Goal: Task Accomplishment & Management: Complete application form

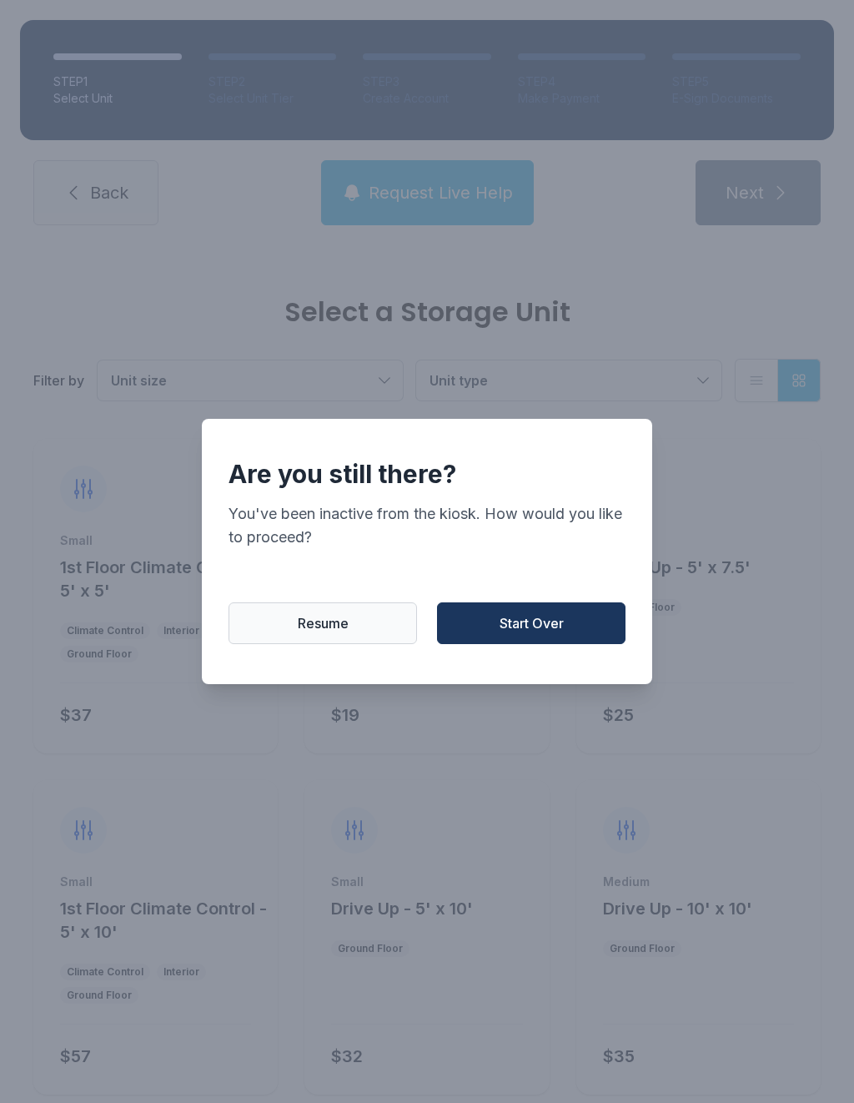
scroll to position [897, 0]
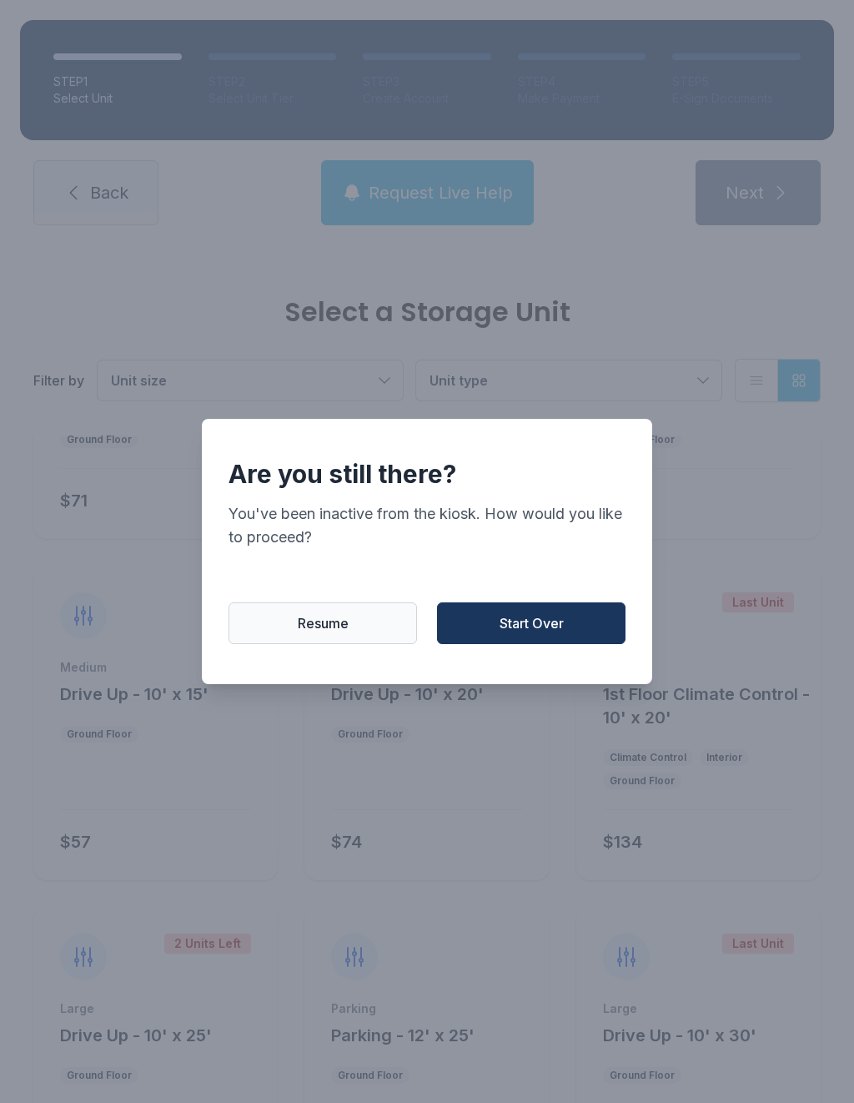
click at [563, 633] on span "Start Over" at bounding box center [532, 623] width 64 height 20
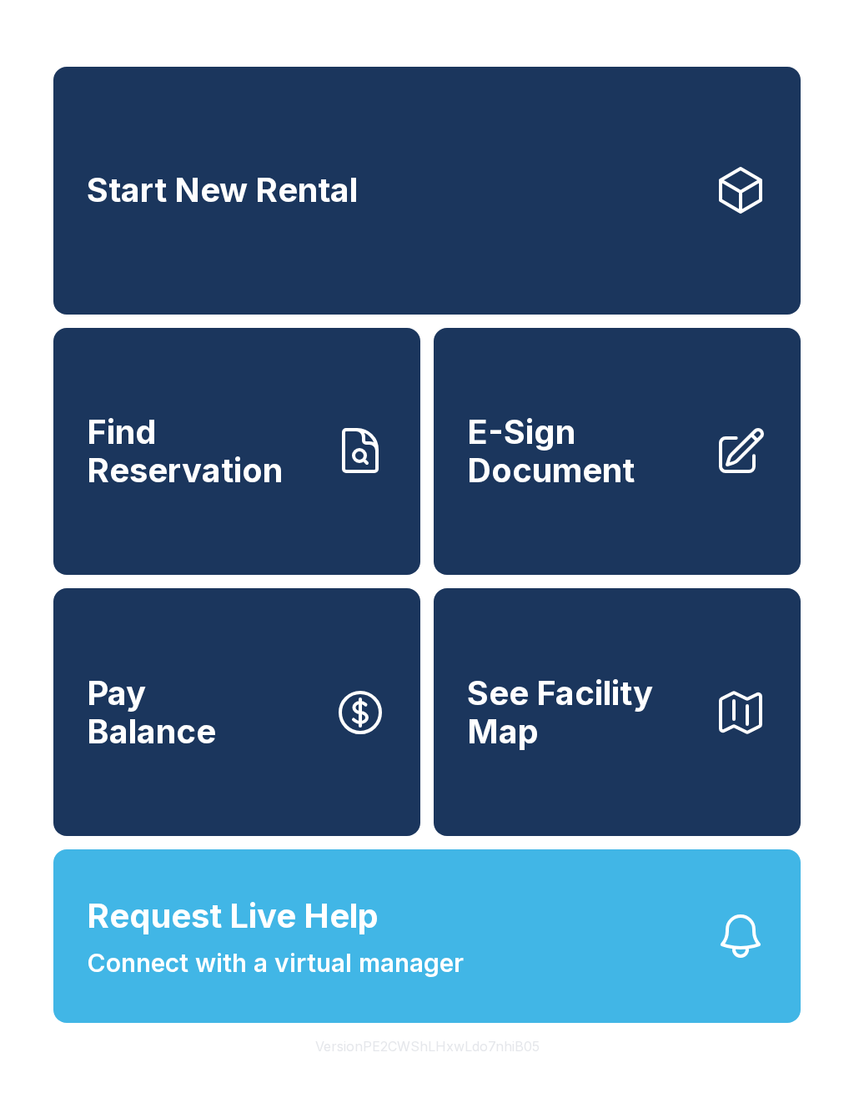
click at [249, 476] on span "Find Reservation" at bounding box center [204, 451] width 234 height 76
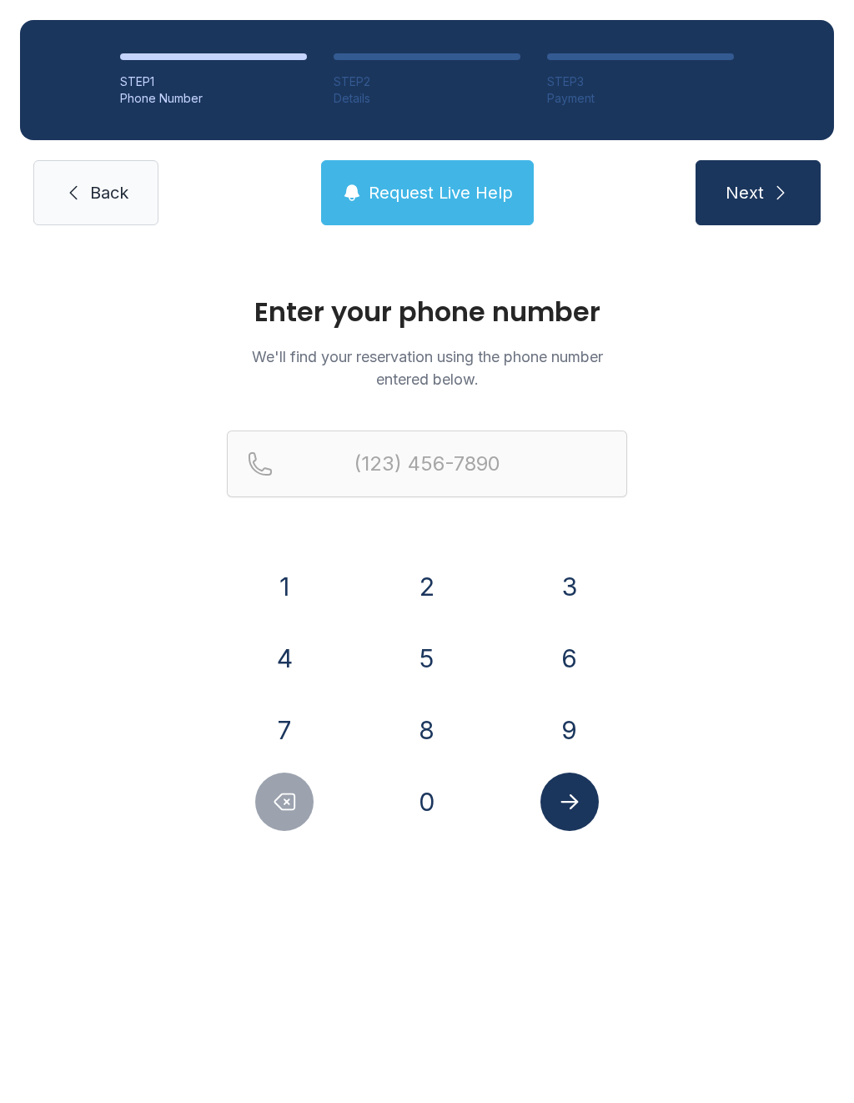
click at [441, 597] on button "2" at bounding box center [427, 586] width 58 height 58
click at [435, 645] on button "5" at bounding box center [427, 658] width 58 height 58
click at [579, 642] on button "6" at bounding box center [570, 658] width 58 height 58
click at [581, 573] on button "3" at bounding box center [570, 586] width 58 height 58
click at [292, 722] on button "7" at bounding box center [284, 730] width 58 height 58
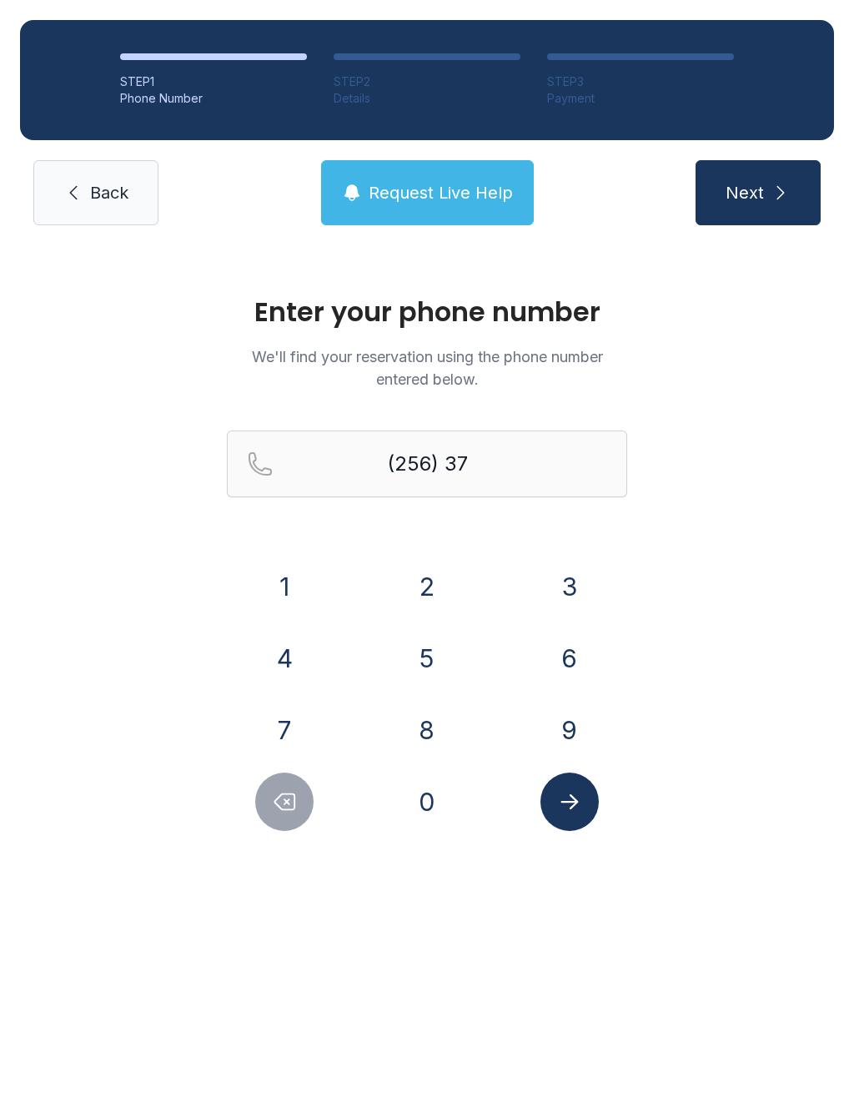
click at [301, 643] on button "4" at bounding box center [284, 658] width 58 height 58
click at [295, 729] on button "7" at bounding box center [284, 730] width 58 height 58
click at [294, 729] on button "7" at bounding box center [284, 730] width 58 height 58
click at [429, 587] on button "2" at bounding box center [427, 586] width 58 height 58
click at [422, 736] on button "8" at bounding box center [427, 730] width 58 height 58
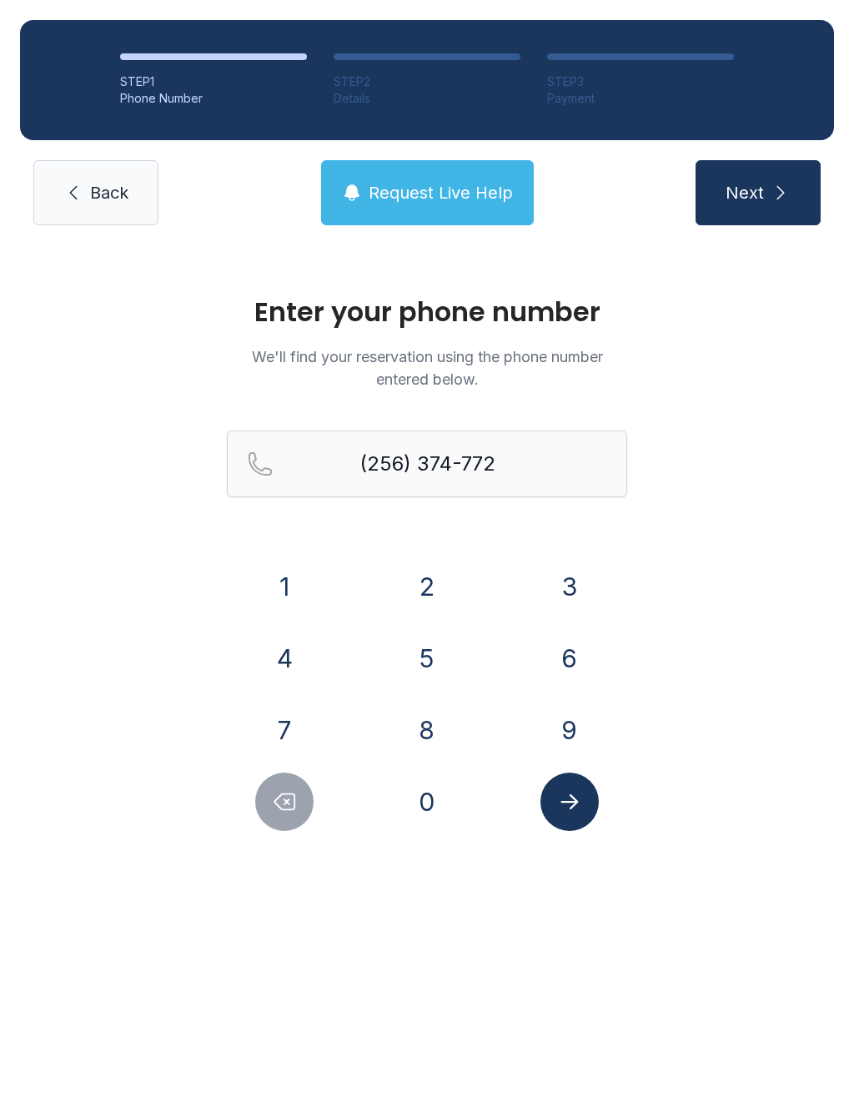
type input "[PHONE_NUMBER]"
click at [594, 799] on button "Submit lookup form" at bounding box center [570, 802] width 58 height 58
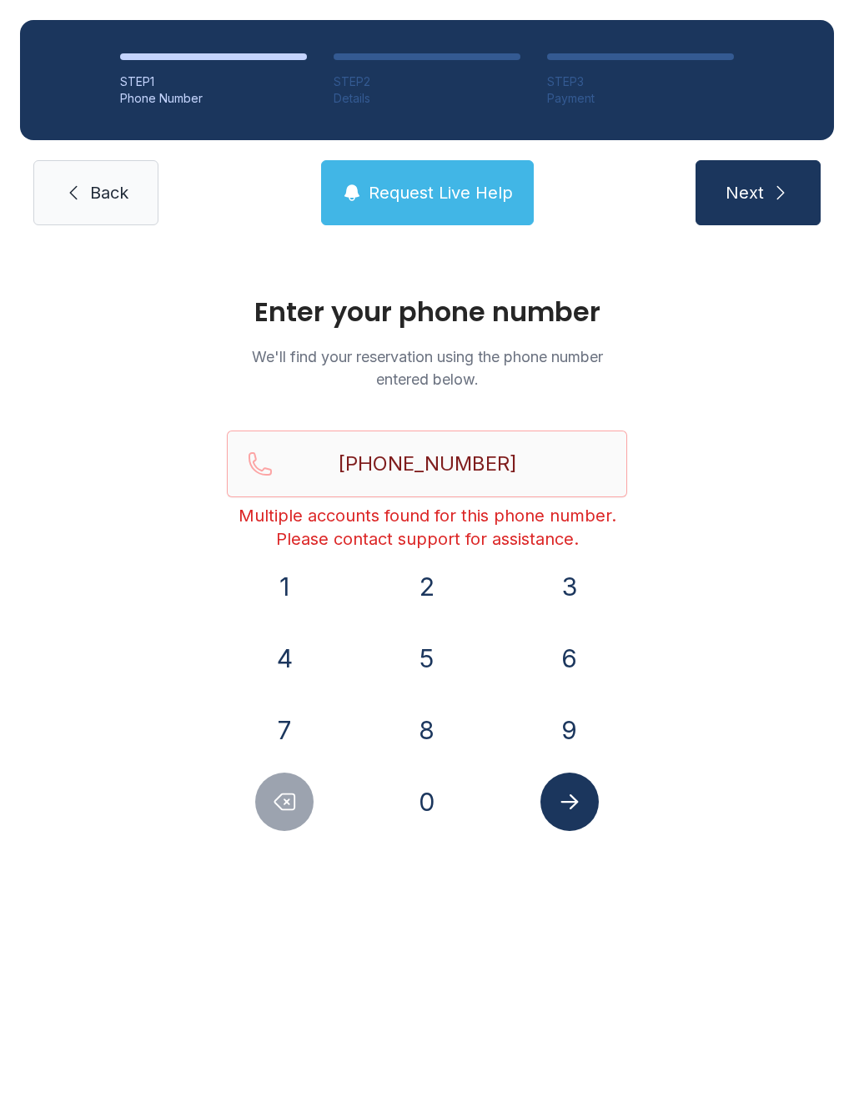
click at [101, 184] on span "Back" at bounding box center [109, 192] width 38 height 23
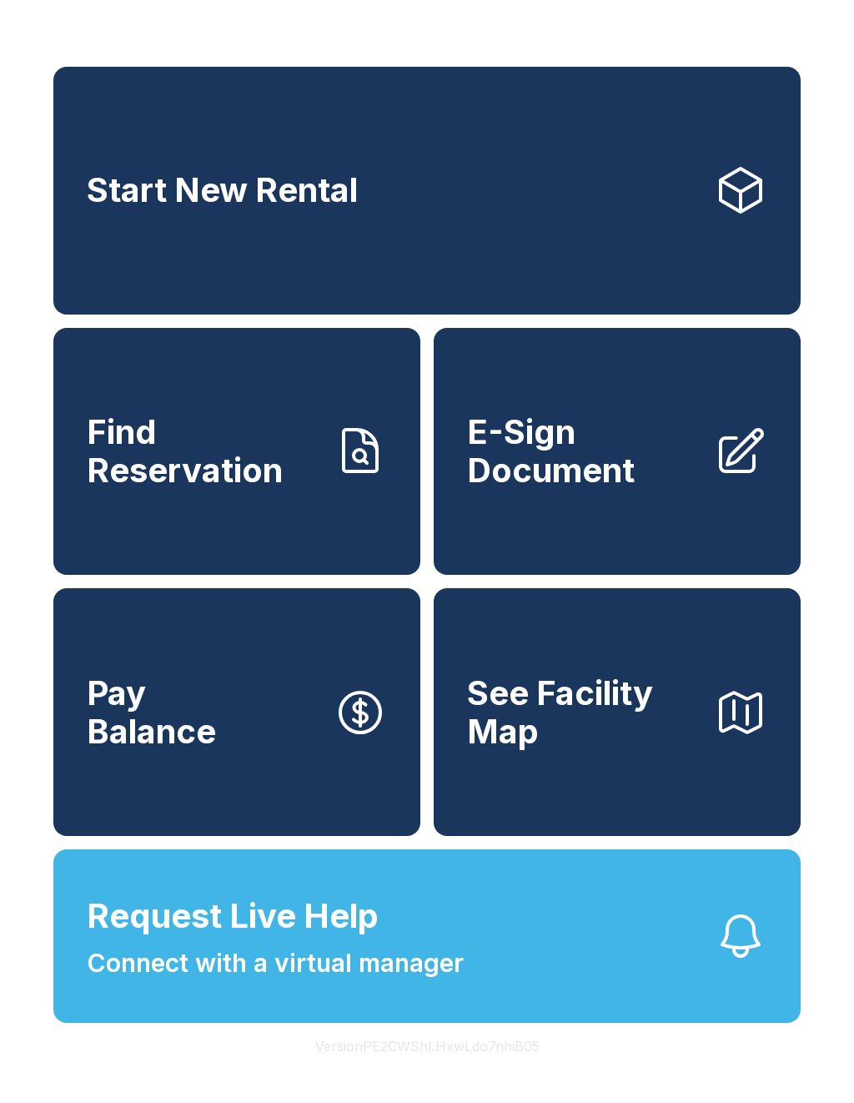
click at [227, 488] on span "Find Reservation" at bounding box center [204, 451] width 234 height 76
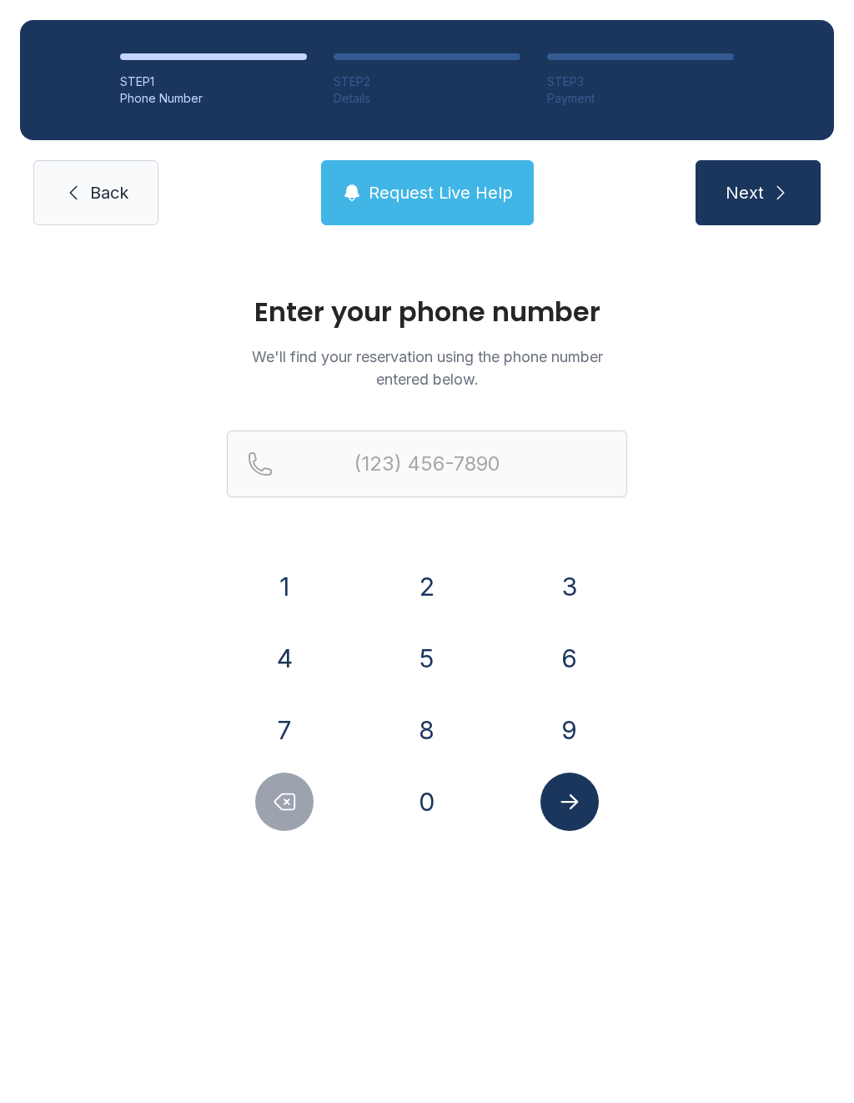
click at [429, 575] on button "2" at bounding box center [427, 586] width 58 height 58
click at [430, 639] on button "5" at bounding box center [427, 658] width 58 height 58
click at [575, 645] on button "6" at bounding box center [570, 658] width 58 height 58
click at [573, 571] on button "3" at bounding box center [570, 586] width 58 height 58
click at [277, 713] on button "7" at bounding box center [284, 730] width 58 height 58
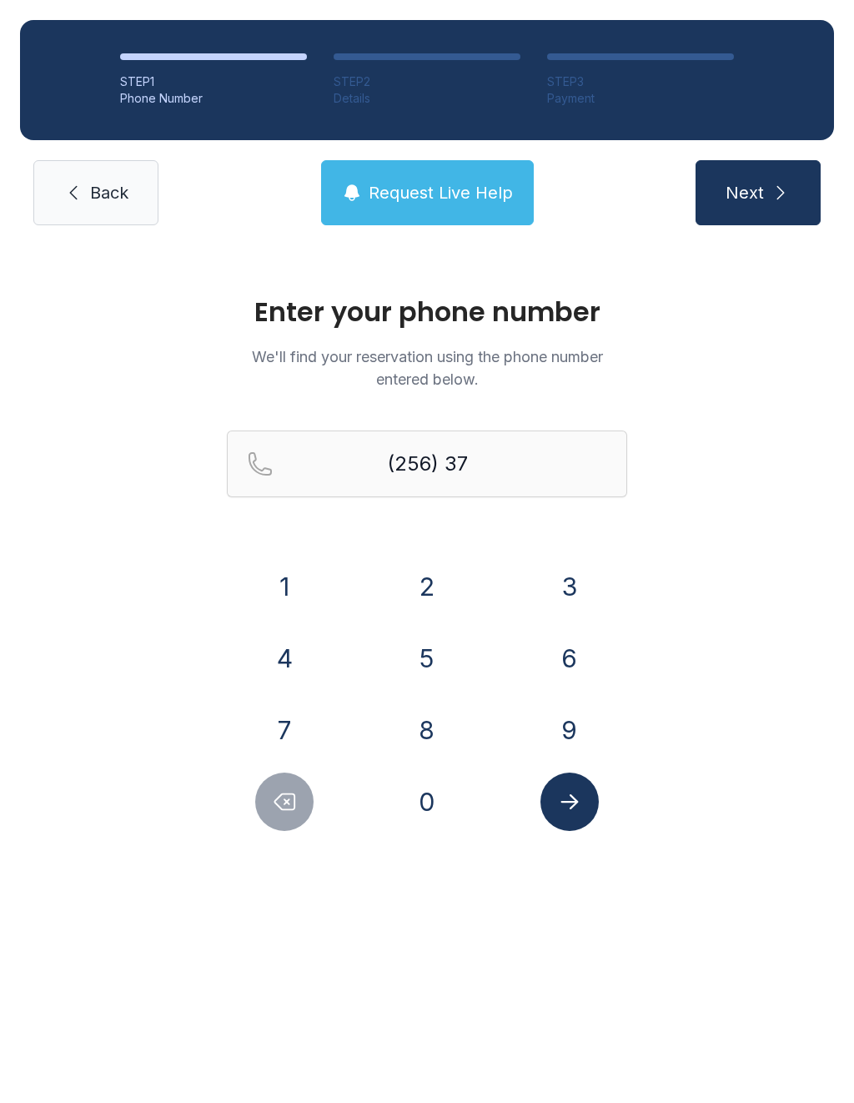
click at [299, 645] on button "4" at bounding box center [284, 658] width 58 height 58
click at [283, 724] on button "7" at bounding box center [284, 730] width 58 height 58
click at [417, 571] on button "2" at bounding box center [427, 586] width 58 height 58
click at [432, 717] on button "8" at bounding box center [427, 730] width 58 height 58
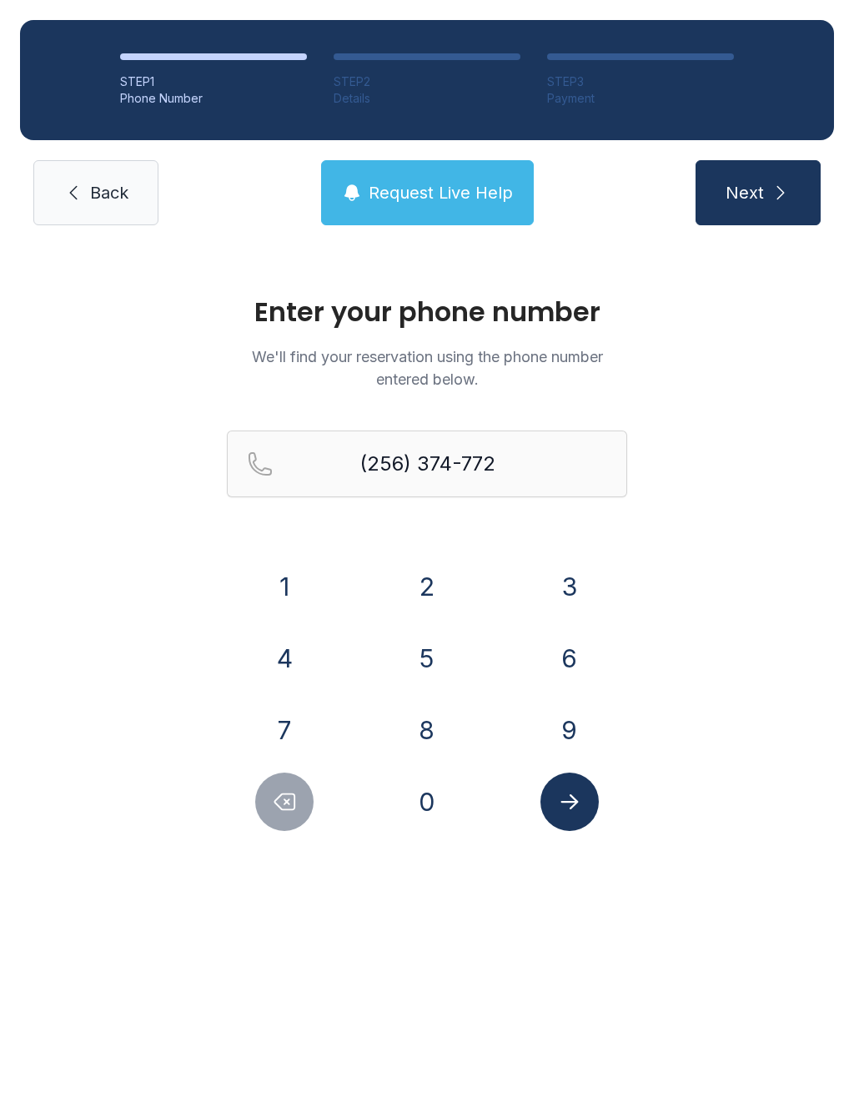
type input "[PHONE_NUMBER]"
click at [579, 794] on icon "Submit lookup form" at bounding box center [569, 801] width 25 height 25
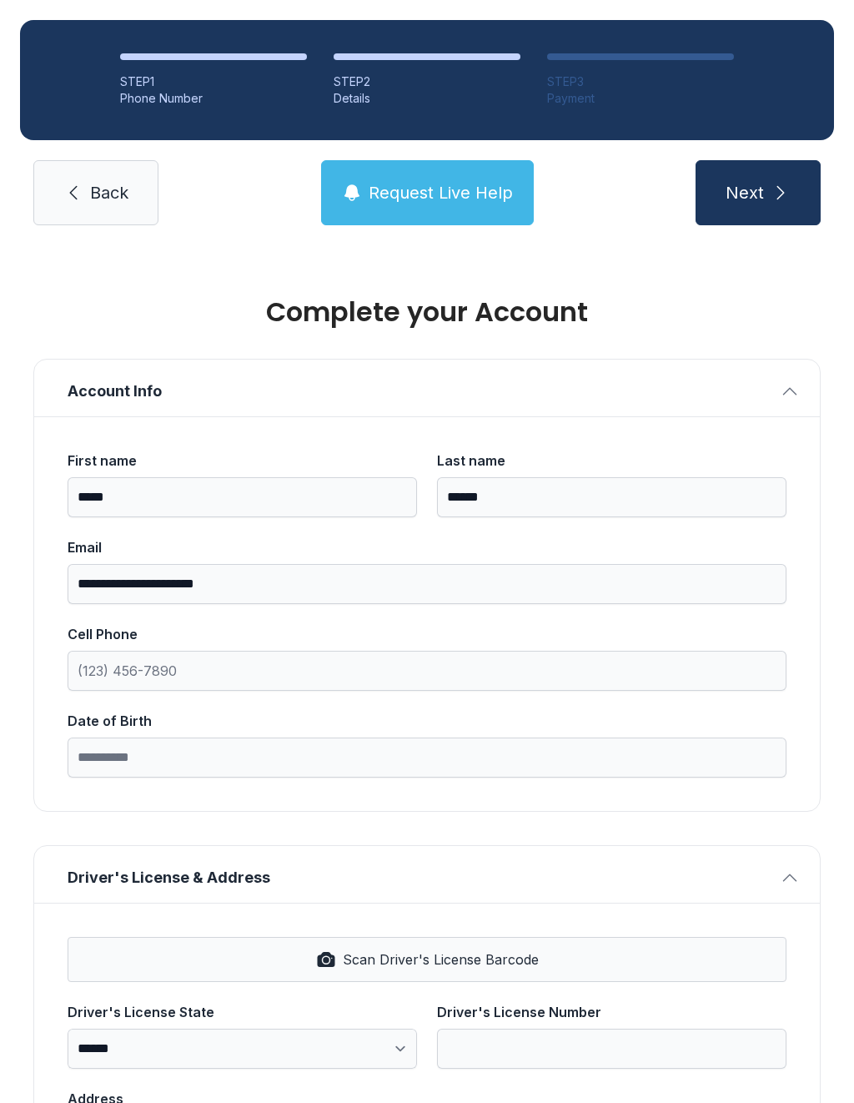
click at [585, 803] on div "**********" at bounding box center [427, 613] width 786 height 395
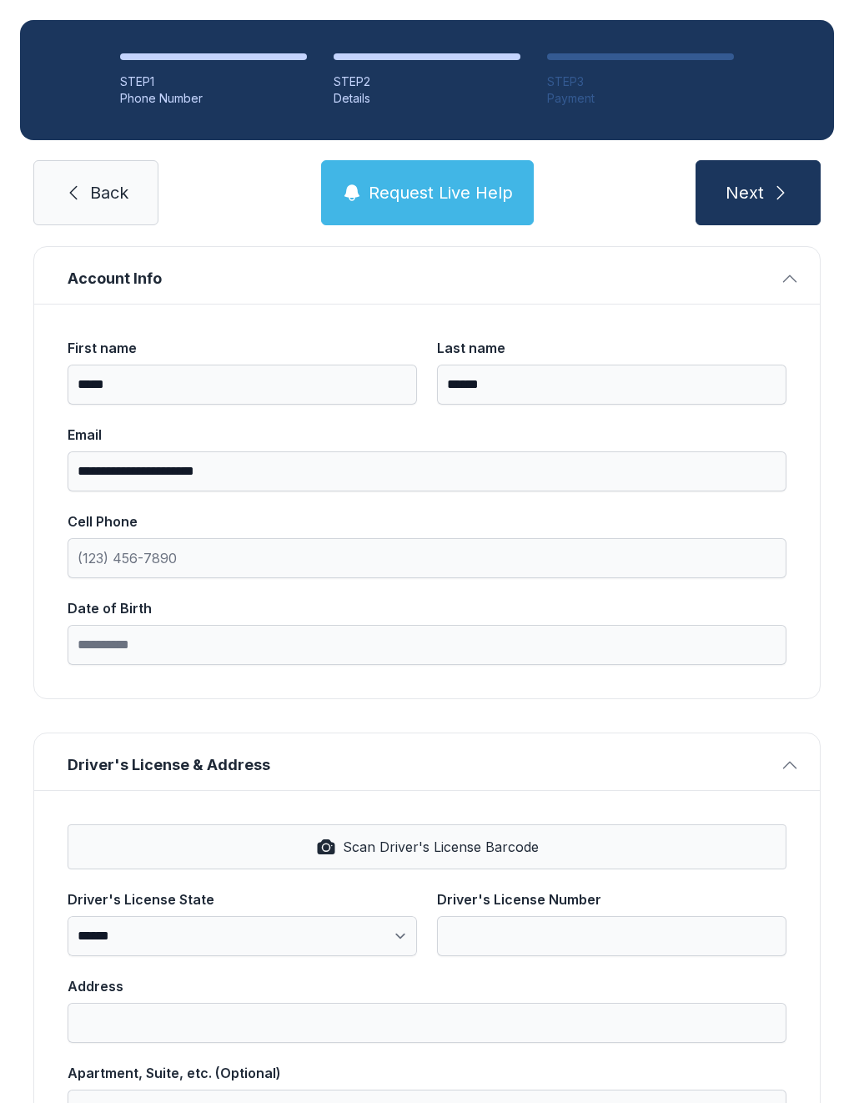
scroll to position [111, 0]
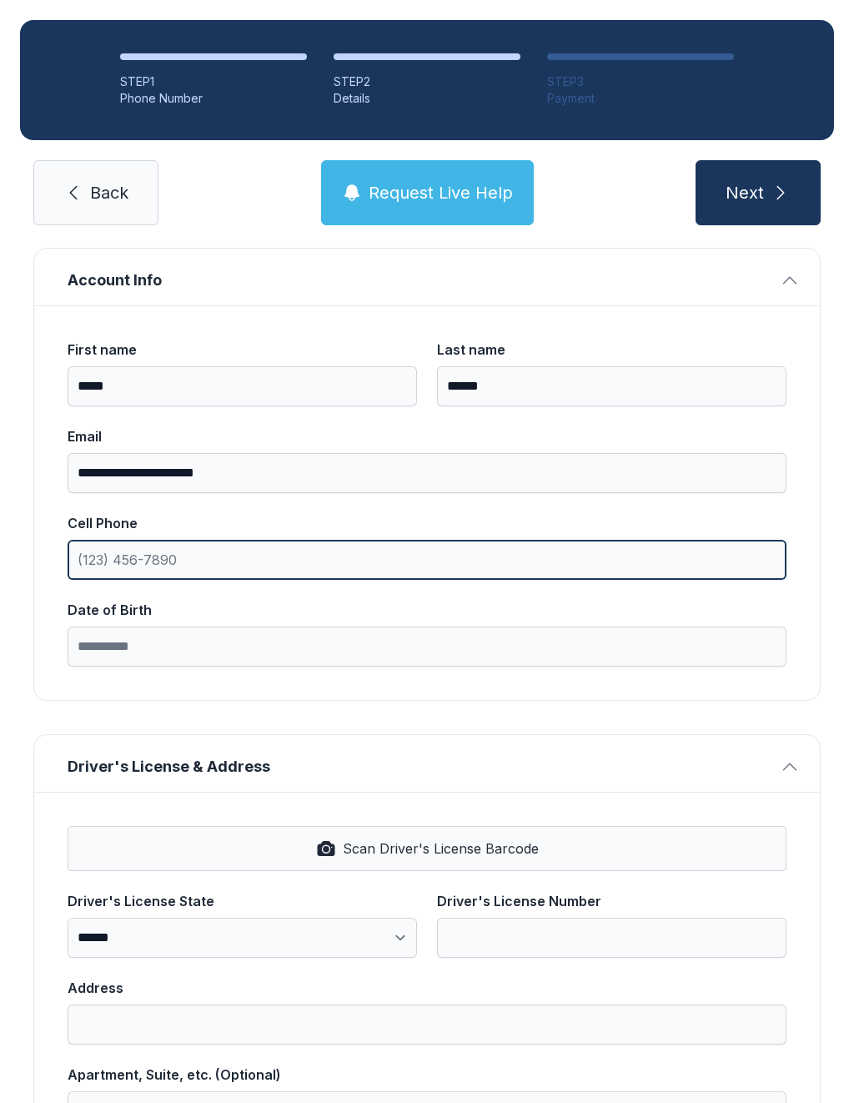
click at [450, 548] on input "Cell Phone" at bounding box center [427, 560] width 719 height 40
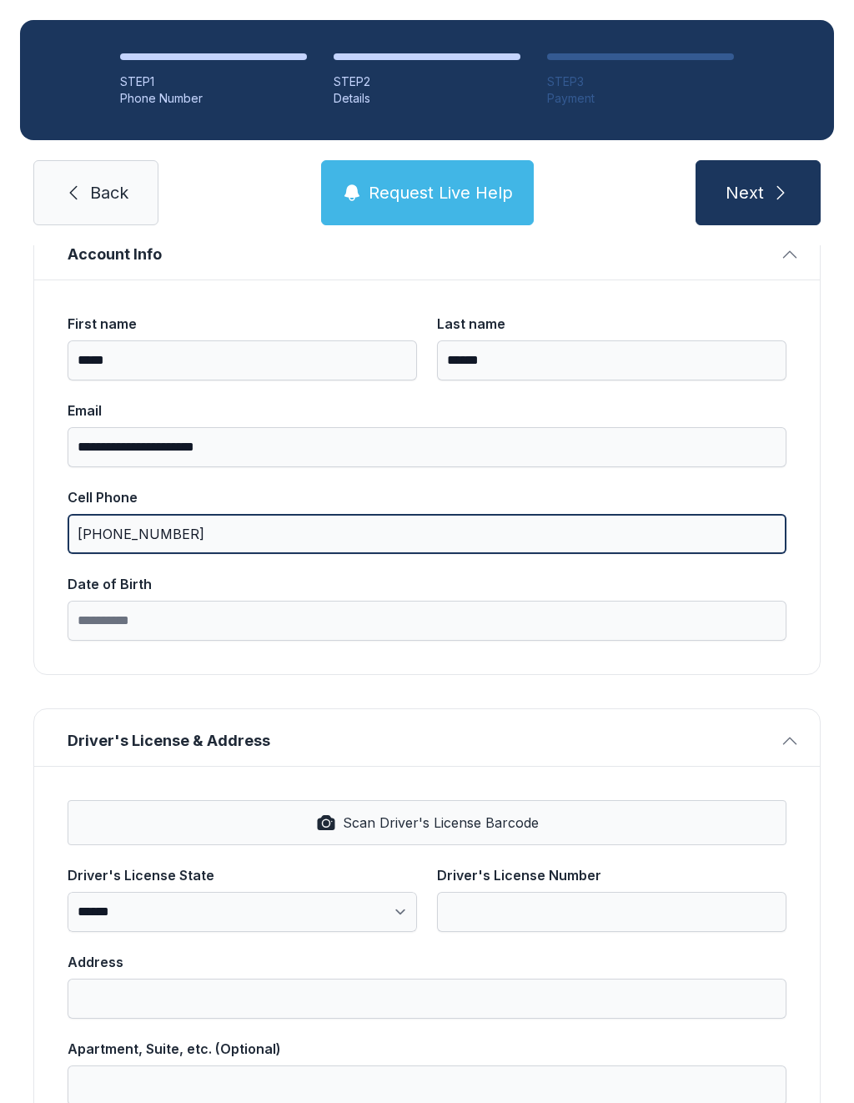
scroll to position [189, 0]
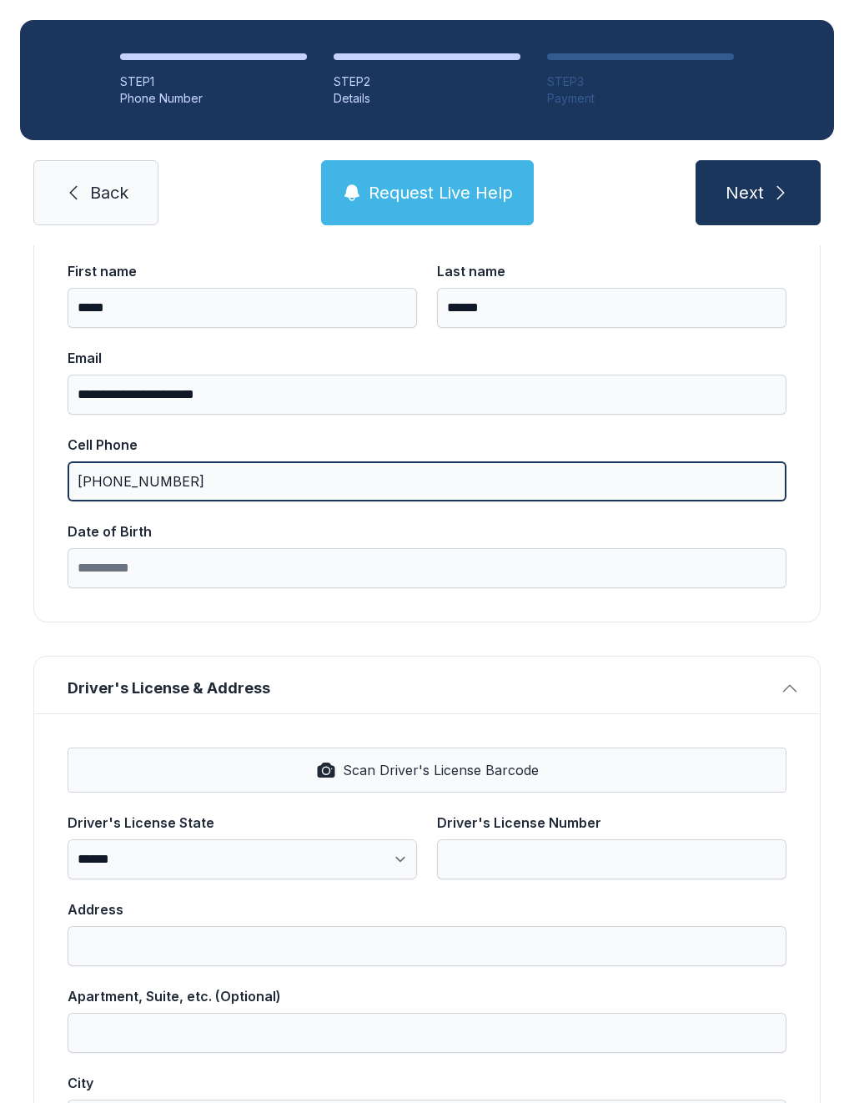
type input "[PHONE_NUMBER]"
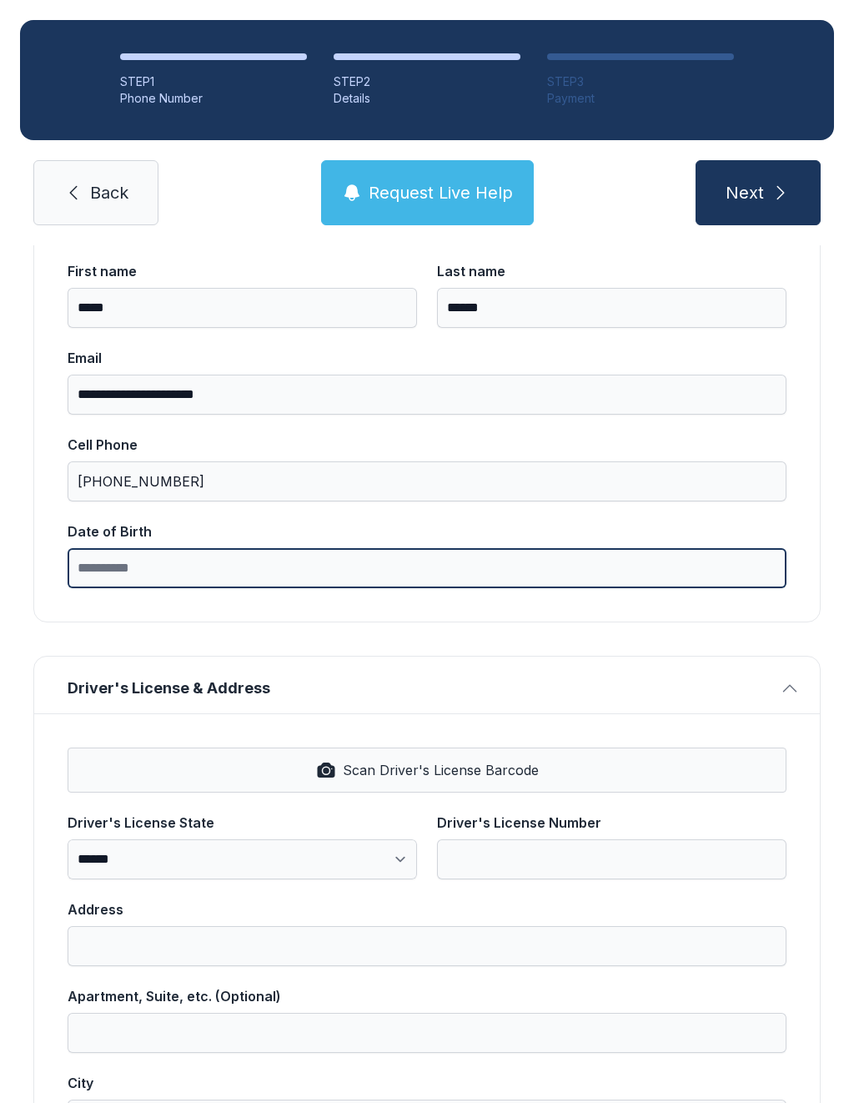
click at [399, 581] on input "Date of Birth" at bounding box center [427, 568] width 719 height 40
type input "******"
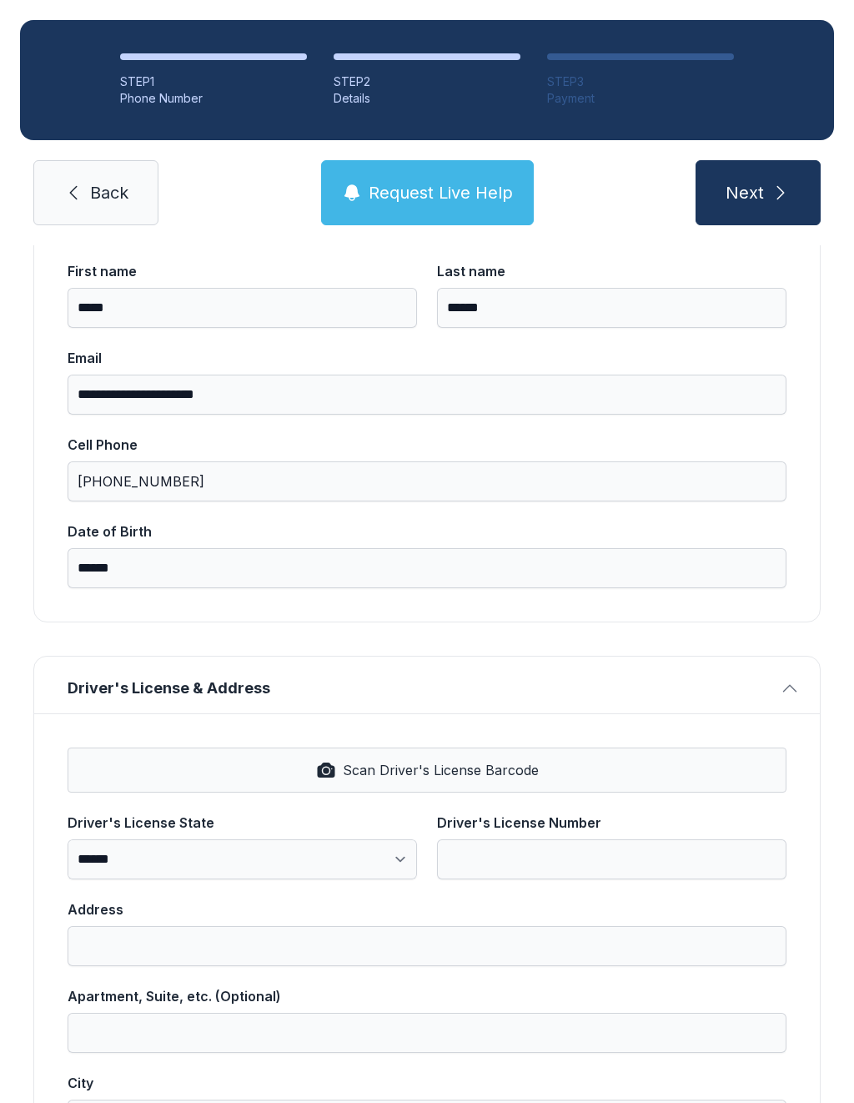
click at [128, 209] on link "Back" at bounding box center [95, 192] width 125 height 65
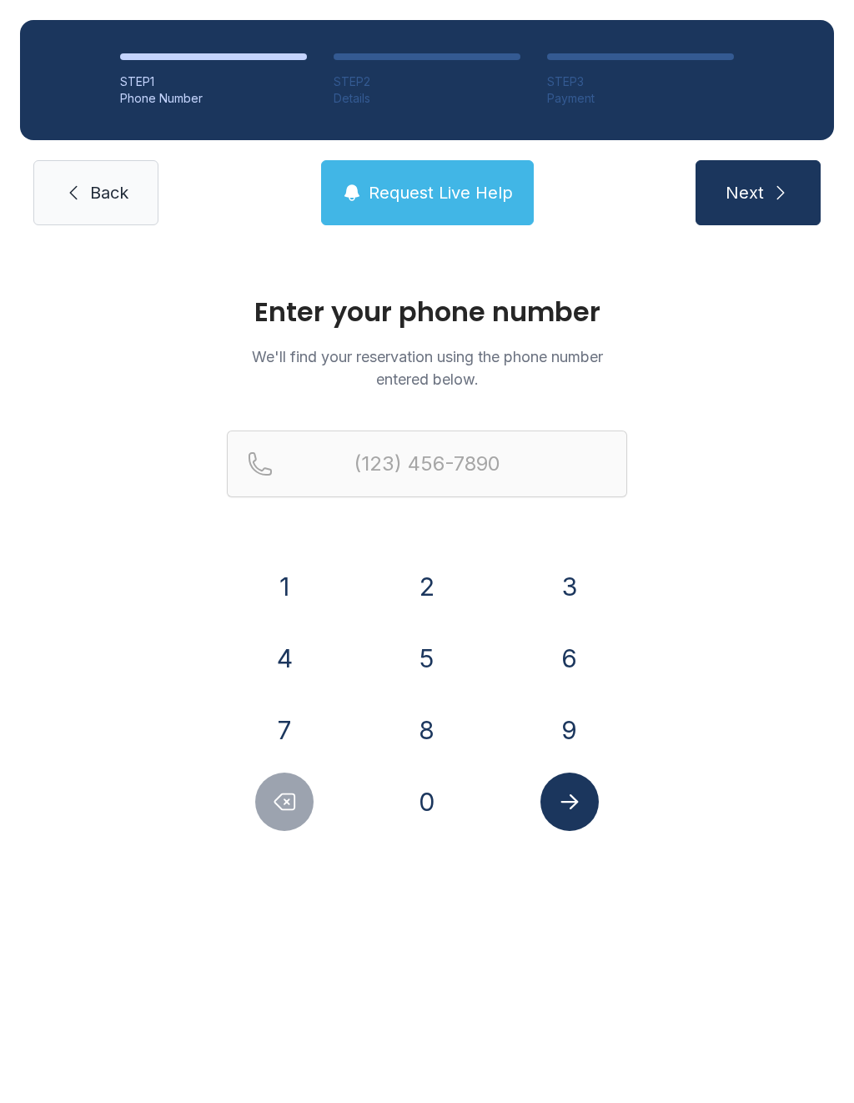
click at [102, 202] on span "Back" at bounding box center [109, 192] width 38 height 23
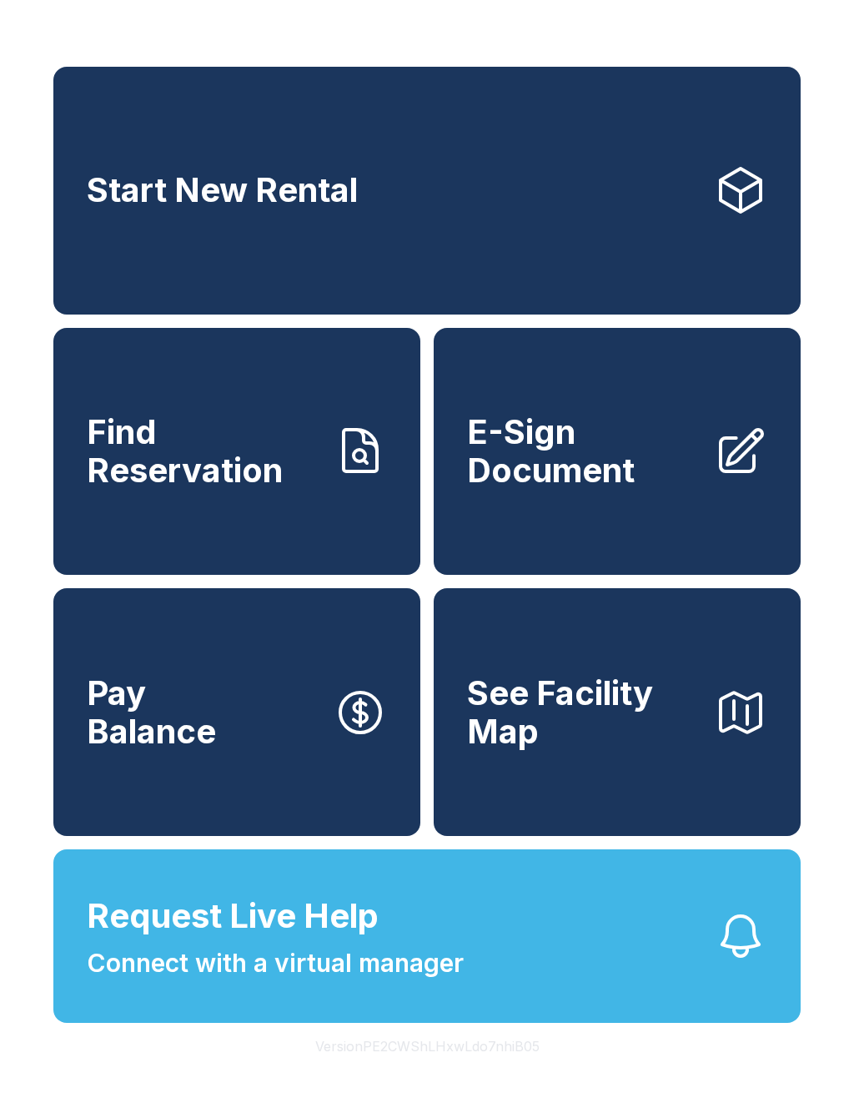
click at [283, 525] on link "Find Reservation" at bounding box center [236, 452] width 367 height 248
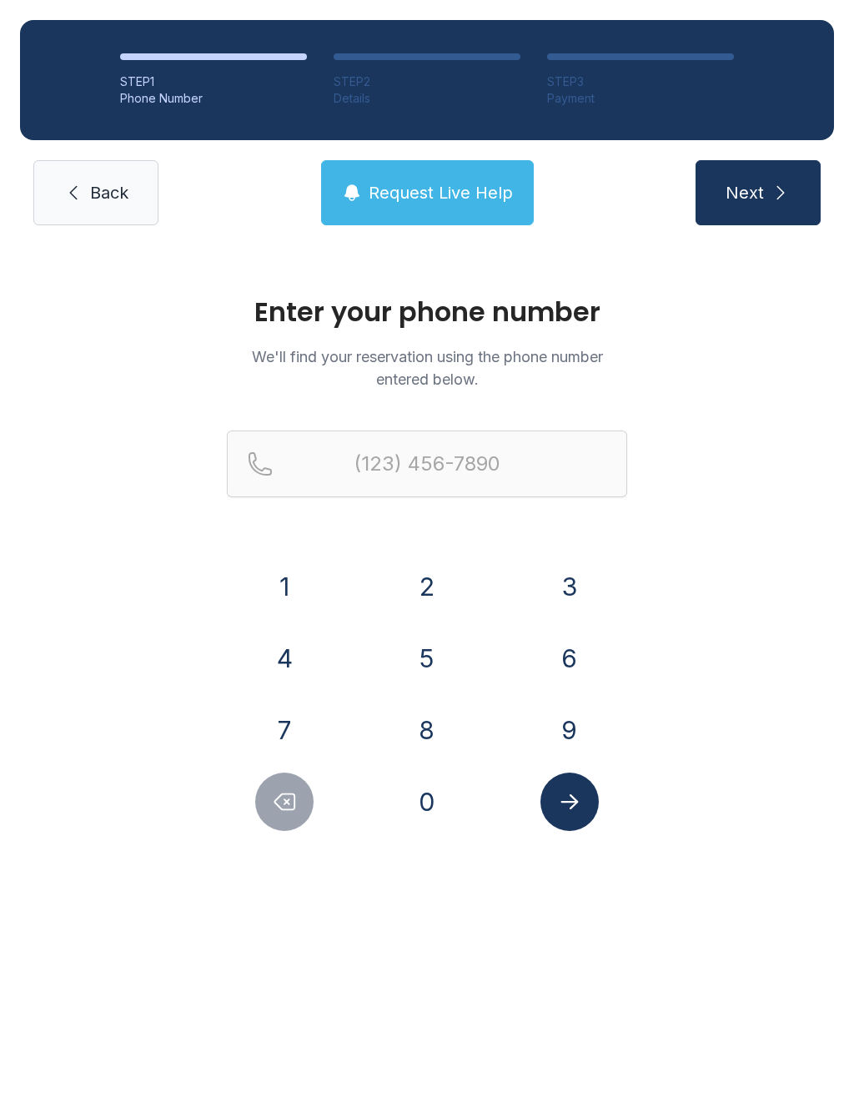
click at [419, 581] on button "2" at bounding box center [427, 586] width 58 height 58
click at [424, 663] on button "5" at bounding box center [427, 658] width 58 height 58
click at [590, 647] on button "6" at bounding box center [570, 658] width 58 height 58
click at [577, 581] on button "3" at bounding box center [570, 586] width 58 height 58
click at [285, 727] on button "7" at bounding box center [284, 730] width 58 height 58
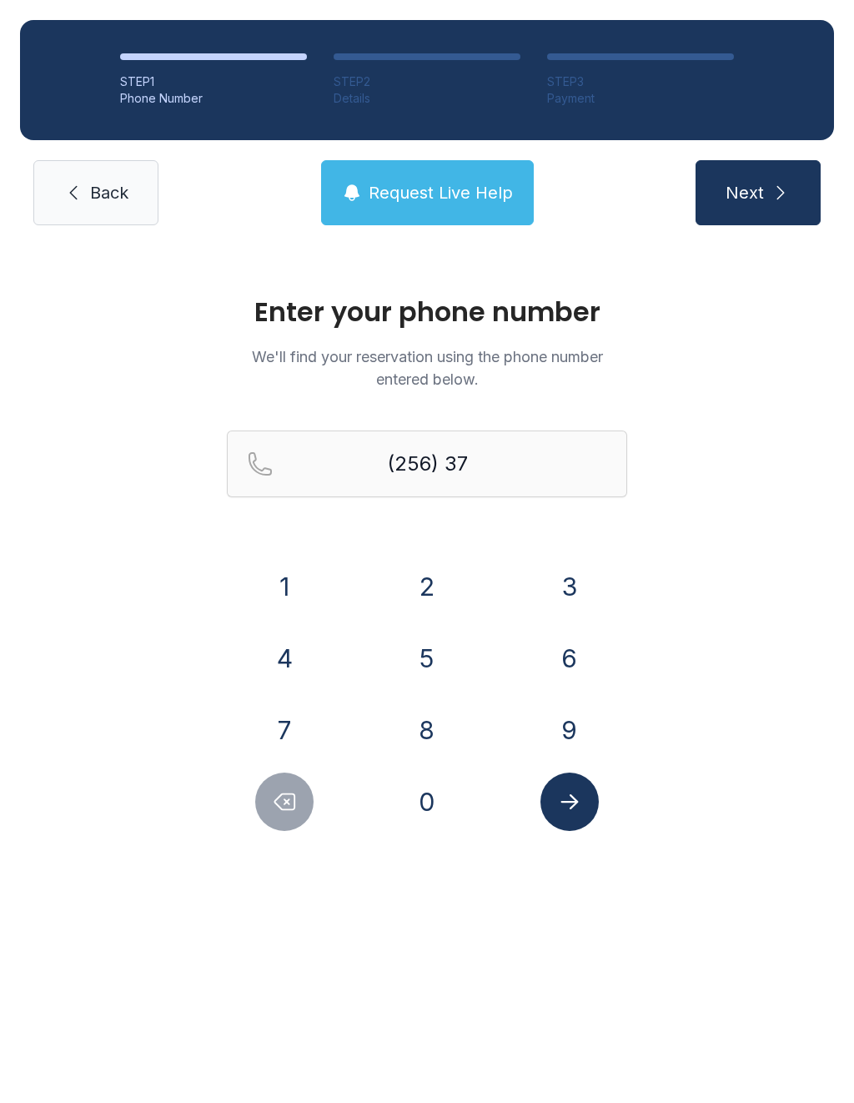
click at [290, 640] on button "4" at bounding box center [284, 658] width 58 height 58
click at [287, 722] on button "7" at bounding box center [284, 730] width 58 height 58
click at [286, 722] on button "7" at bounding box center [284, 730] width 58 height 58
click at [414, 574] on button "2" at bounding box center [427, 586] width 58 height 58
click at [430, 743] on button "8" at bounding box center [427, 730] width 58 height 58
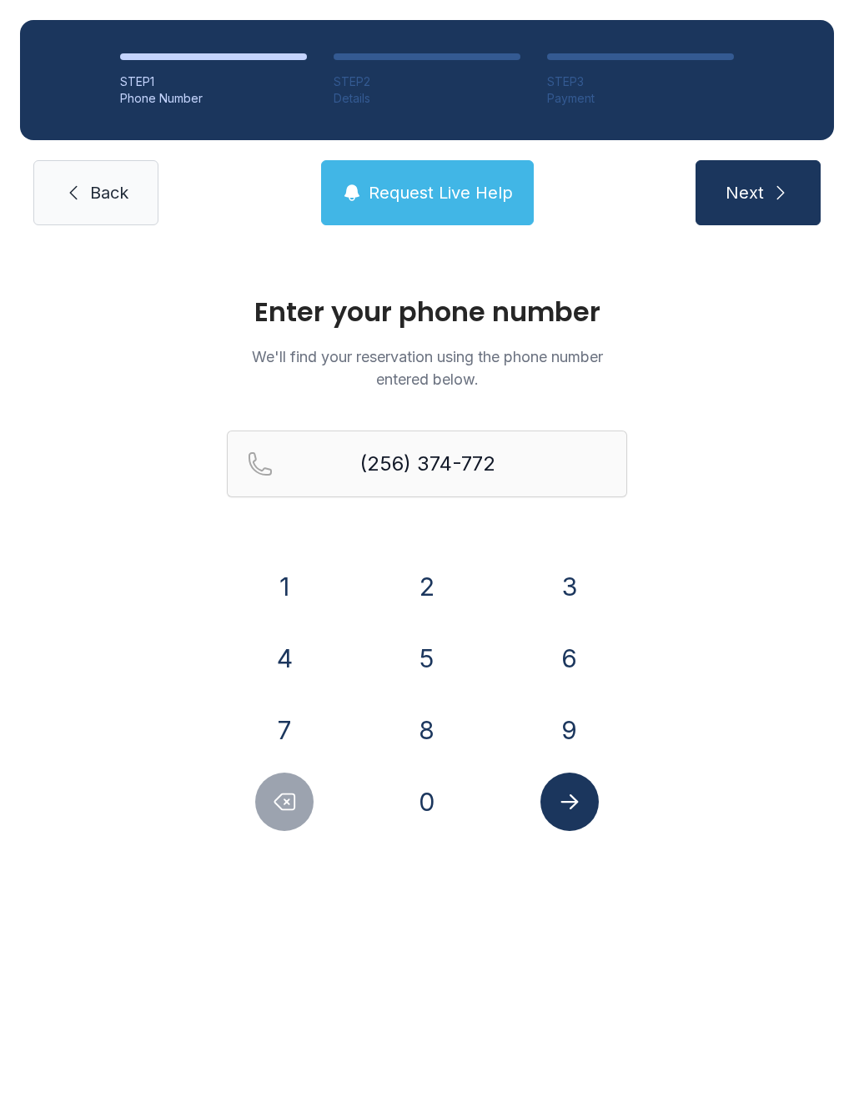
type input "[PHONE_NUMBER]"
click at [584, 805] on button "Submit lookup form" at bounding box center [570, 802] width 58 height 58
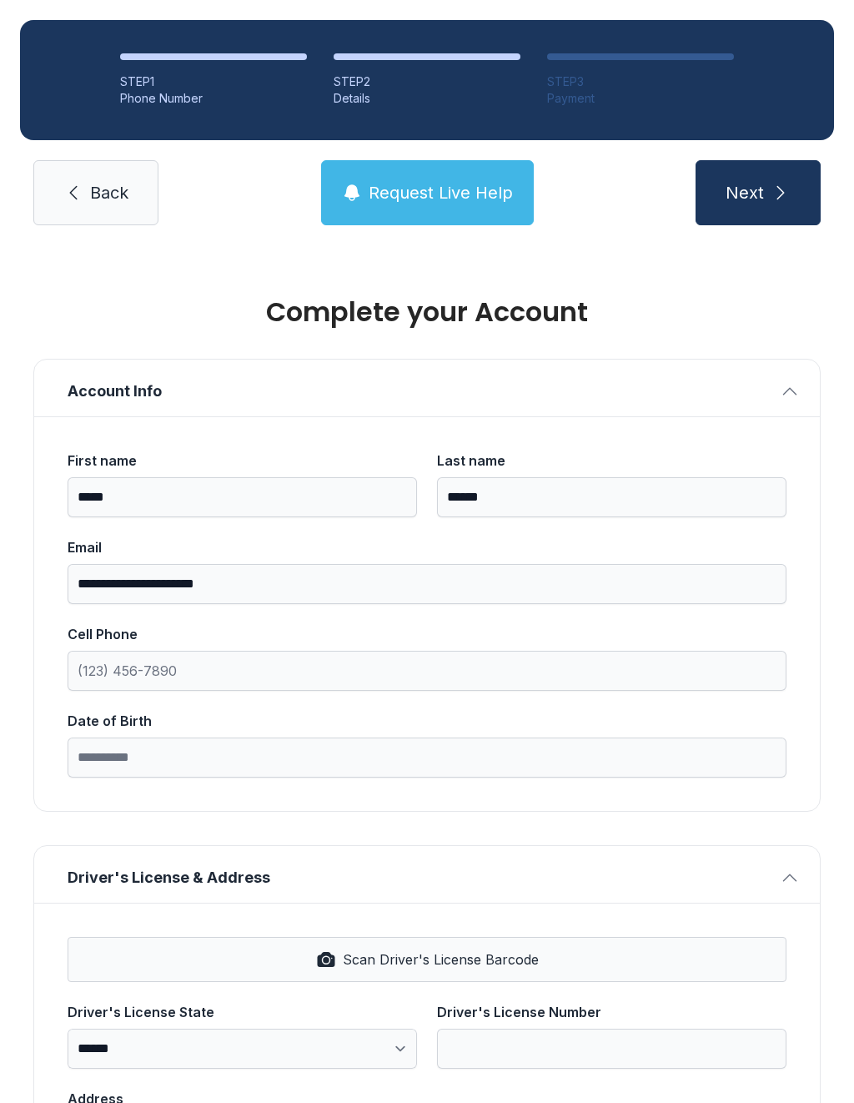
click at [108, 222] on link "Back" at bounding box center [95, 192] width 125 height 65
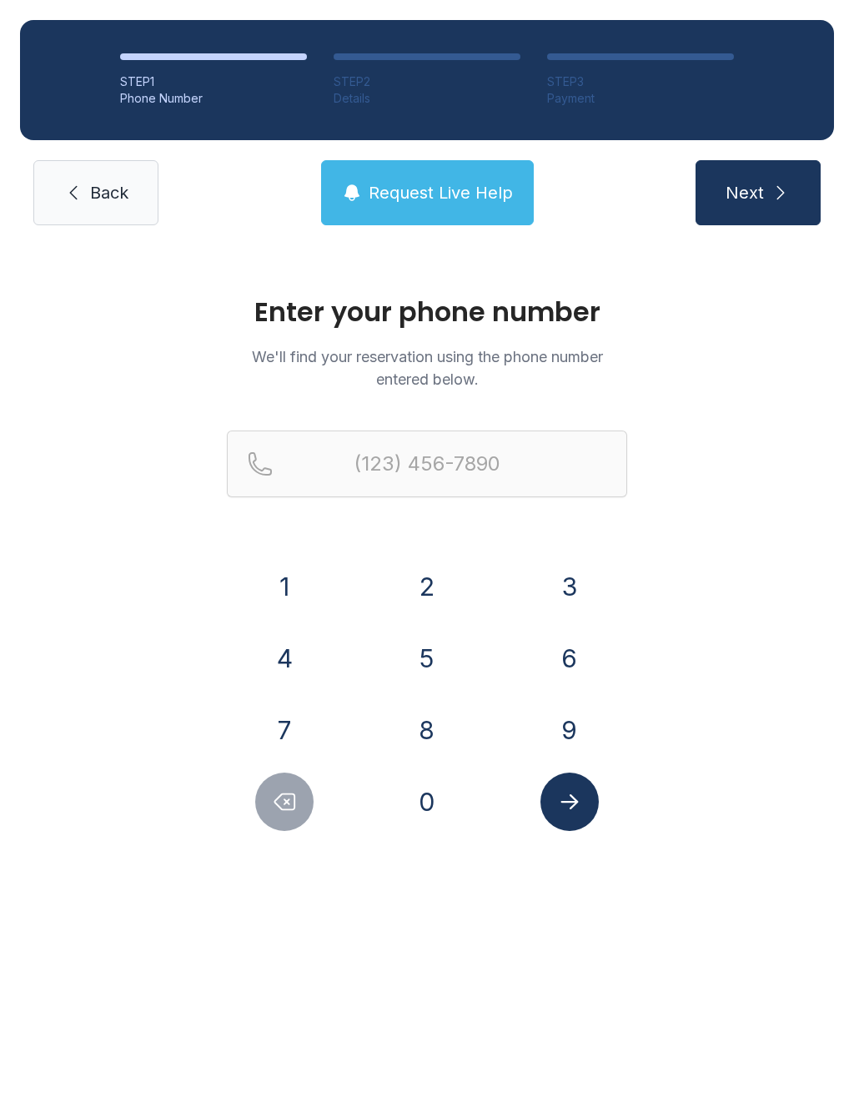
click at [106, 164] on link "Back" at bounding box center [95, 192] width 125 height 65
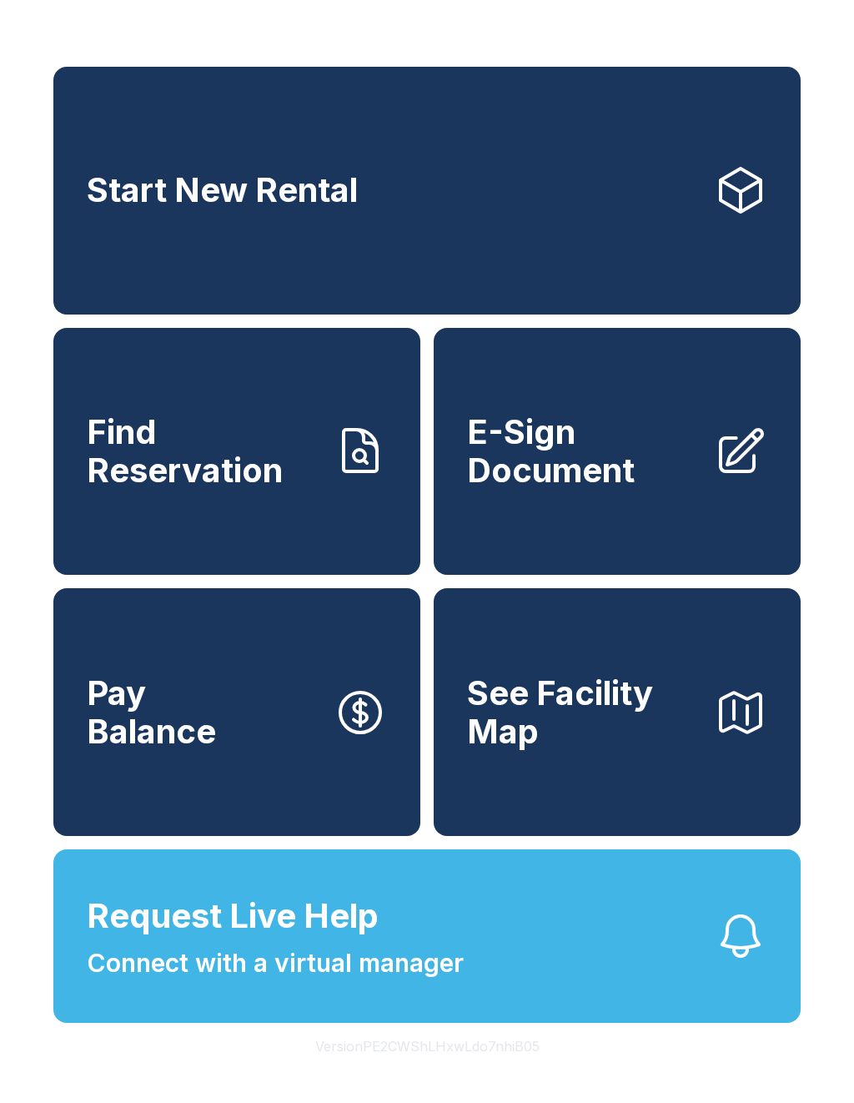
click at [219, 463] on span "Find Reservation" at bounding box center [204, 451] width 234 height 76
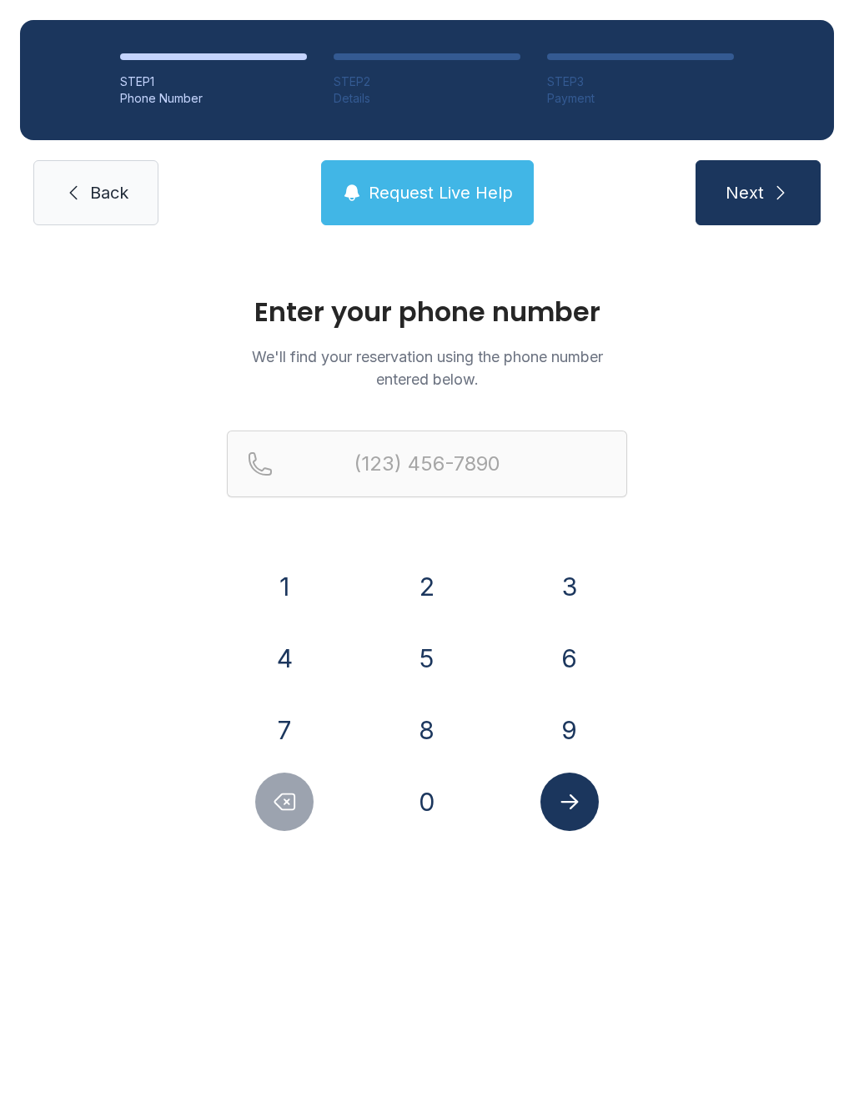
click at [430, 581] on button "2" at bounding box center [427, 586] width 58 height 58
click at [429, 664] on button "5" at bounding box center [427, 658] width 58 height 58
click at [571, 658] on button "6" at bounding box center [570, 658] width 58 height 58
click at [566, 580] on button "3" at bounding box center [570, 586] width 58 height 58
click at [294, 712] on button "7" at bounding box center [284, 730] width 58 height 58
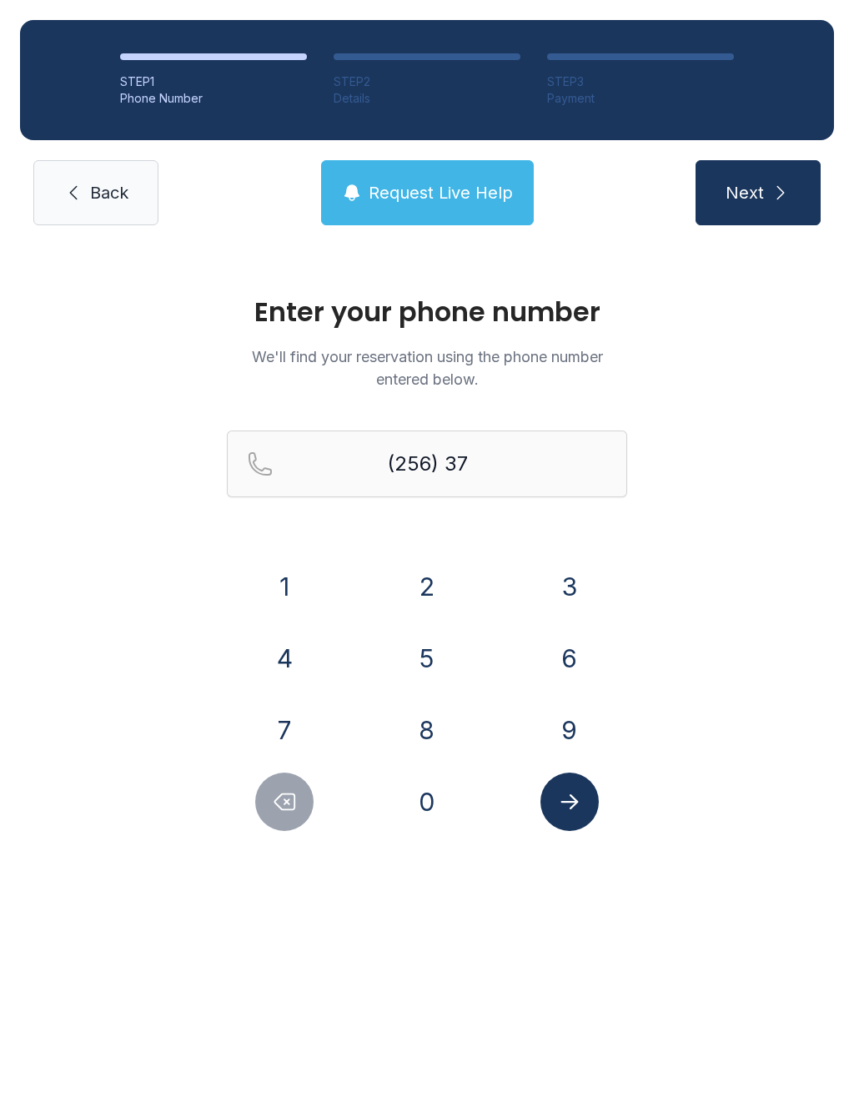
click at [285, 650] on button "4" at bounding box center [284, 658] width 58 height 58
click at [289, 715] on button "7" at bounding box center [284, 730] width 58 height 58
click at [289, 714] on button "7" at bounding box center [284, 730] width 58 height 58
click at [433, 591] on button "2" at bounding box center [427, 586] width 58 height 58
click at [423, 730] on button "8" at bounding box center [427, 730] width 58 height 58
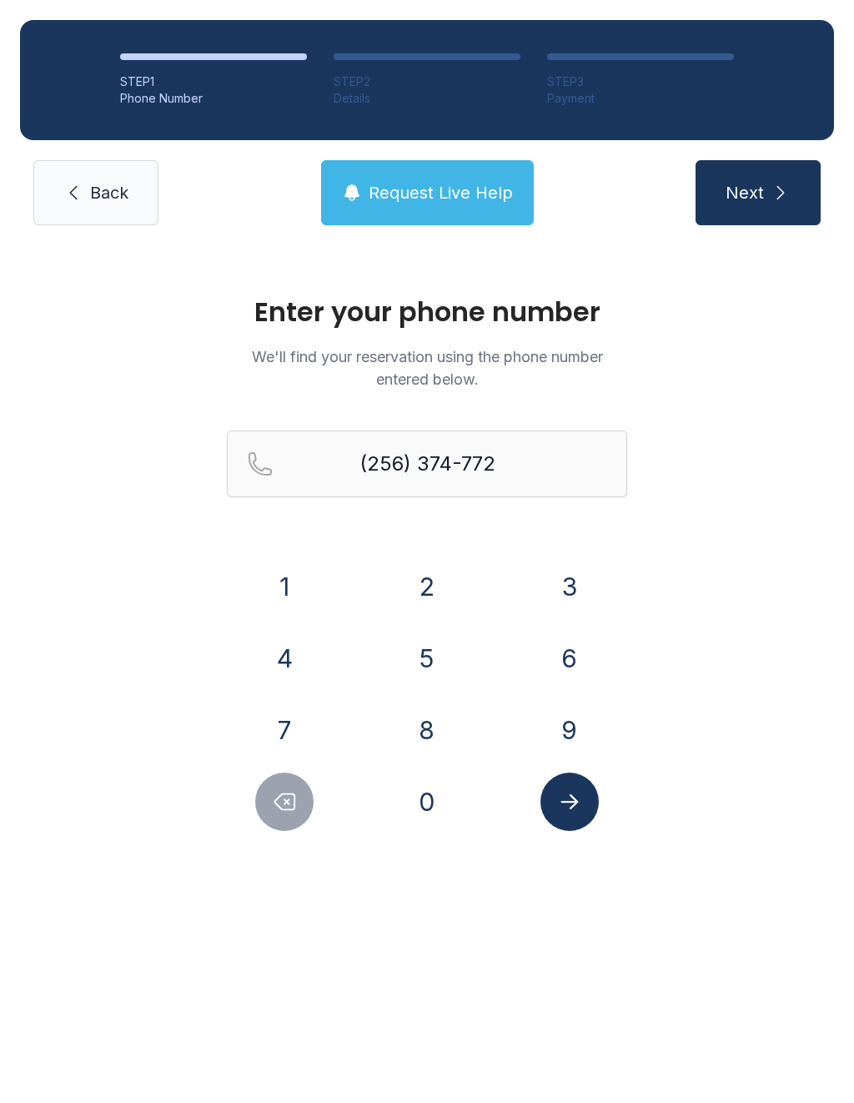
type input "[PHONE_NUMBER]"
click at [583, 791] on button "Submit lookup form" at bounding box center [570, 802] width 58 height 58
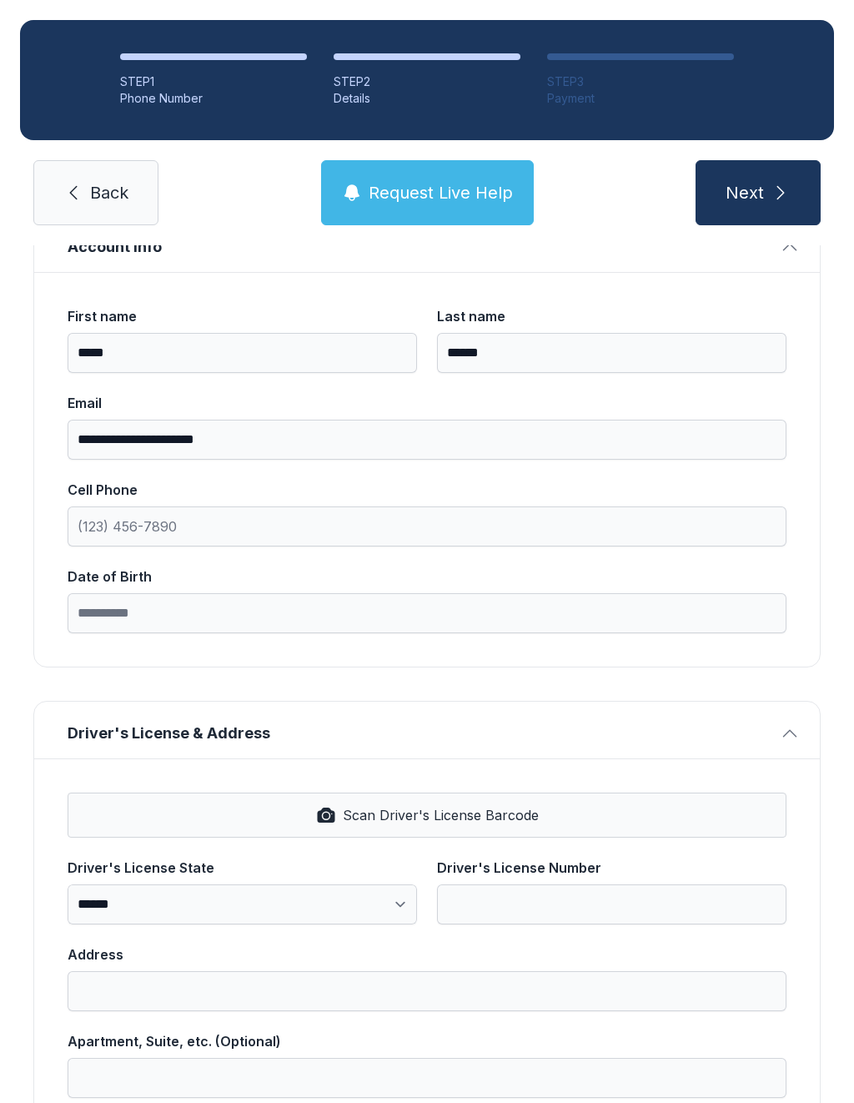
scroll to position [147, 0]
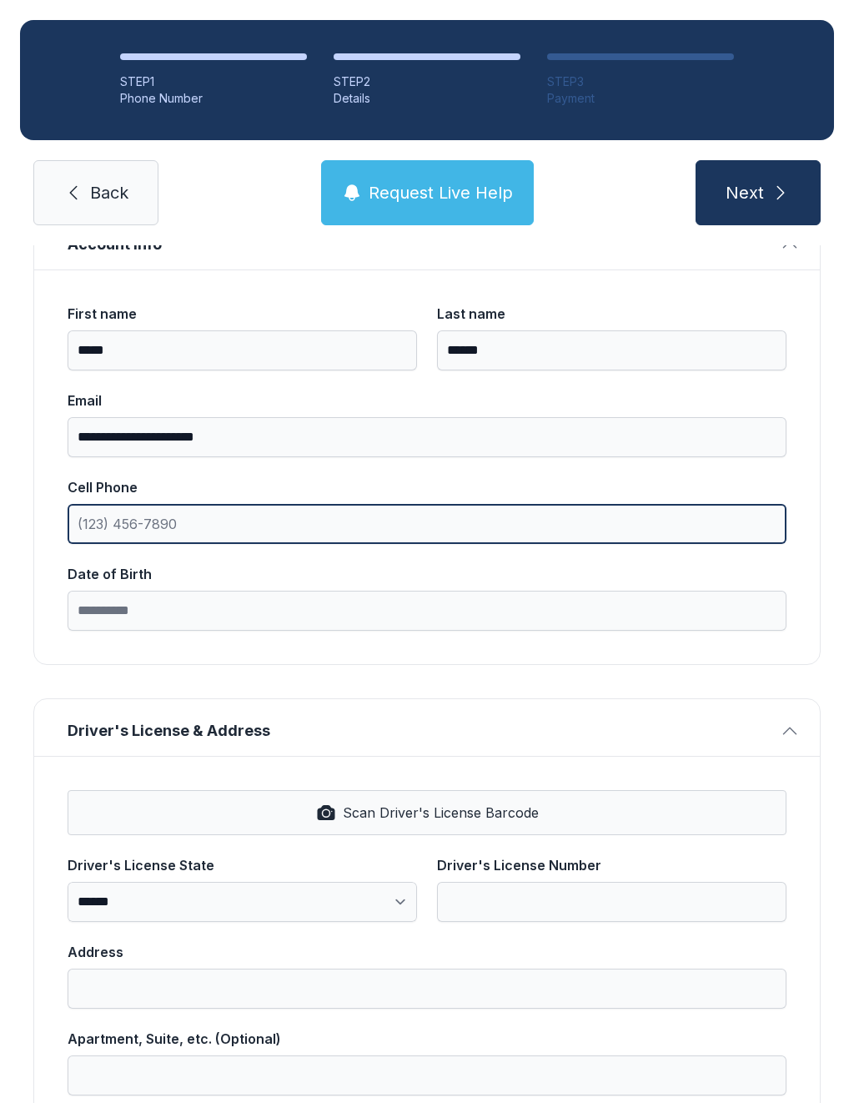
click at [346, 509] on input "Cell Phone" at bounding box center [427, 524] width 719 height 40
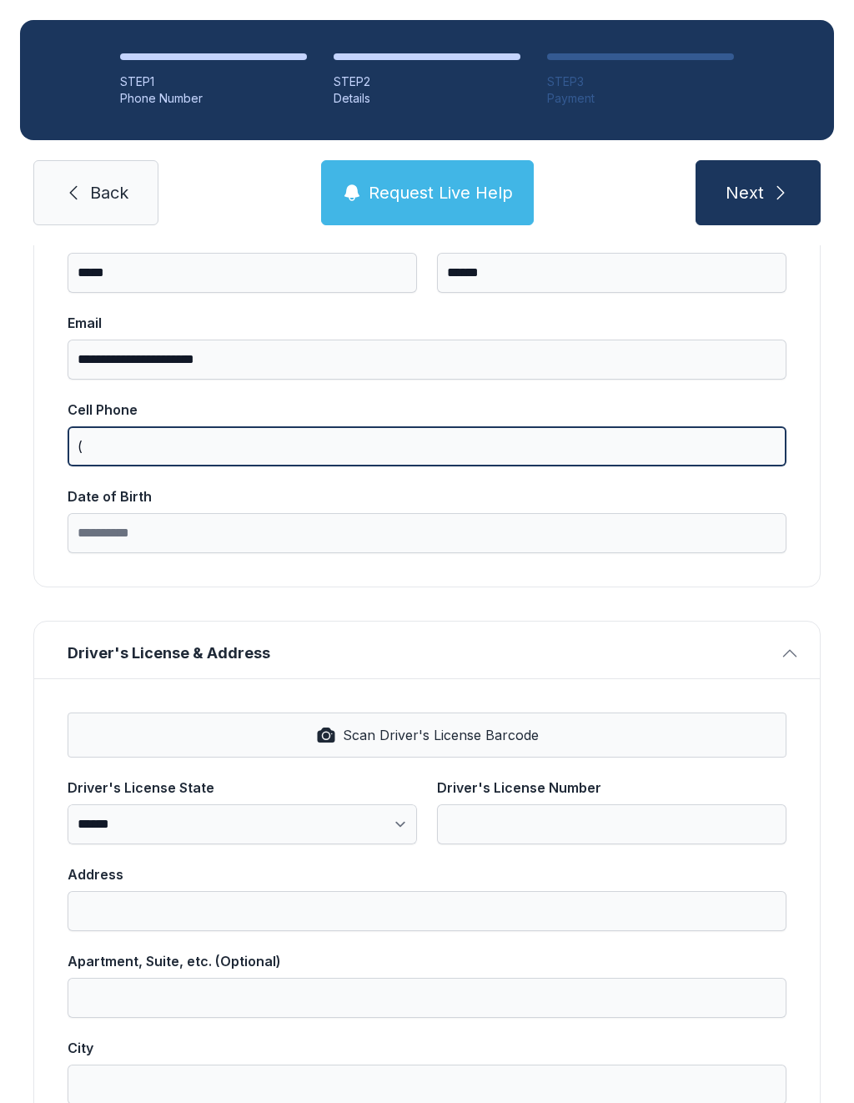
scroll to position [229, 0]
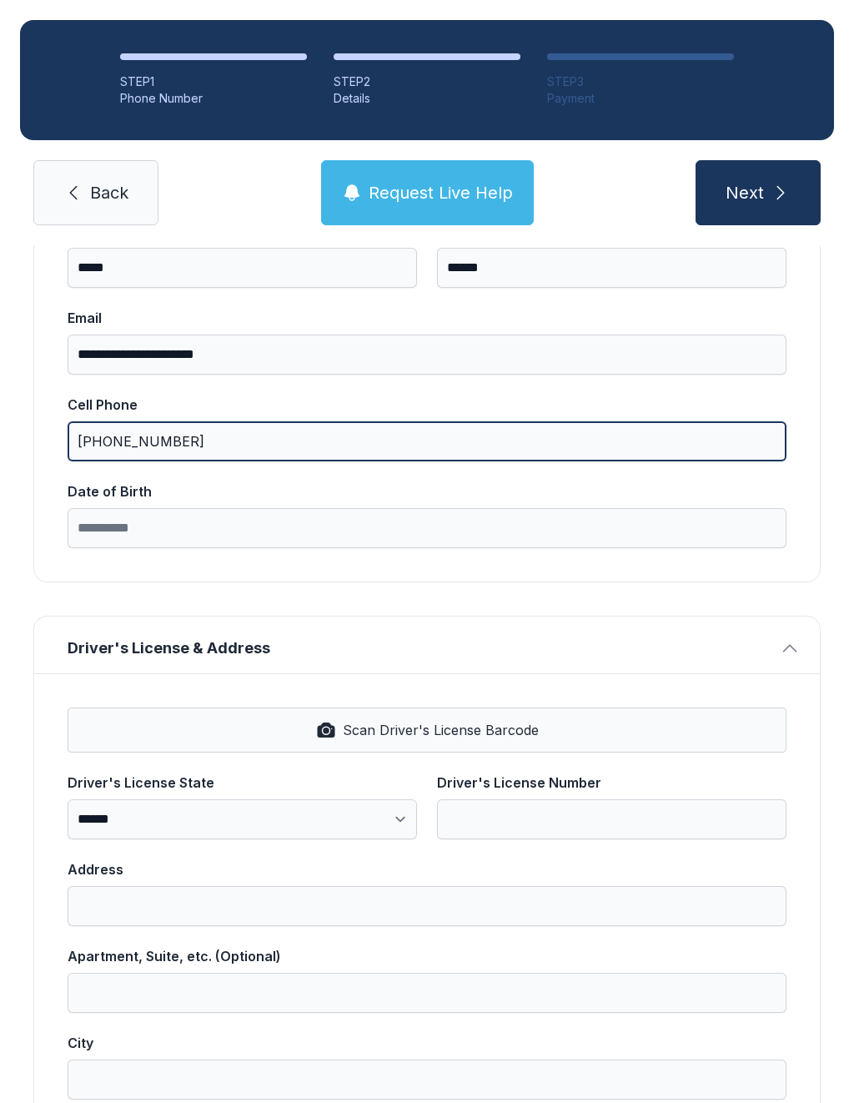
type input "[PHONE_NUMBER]"
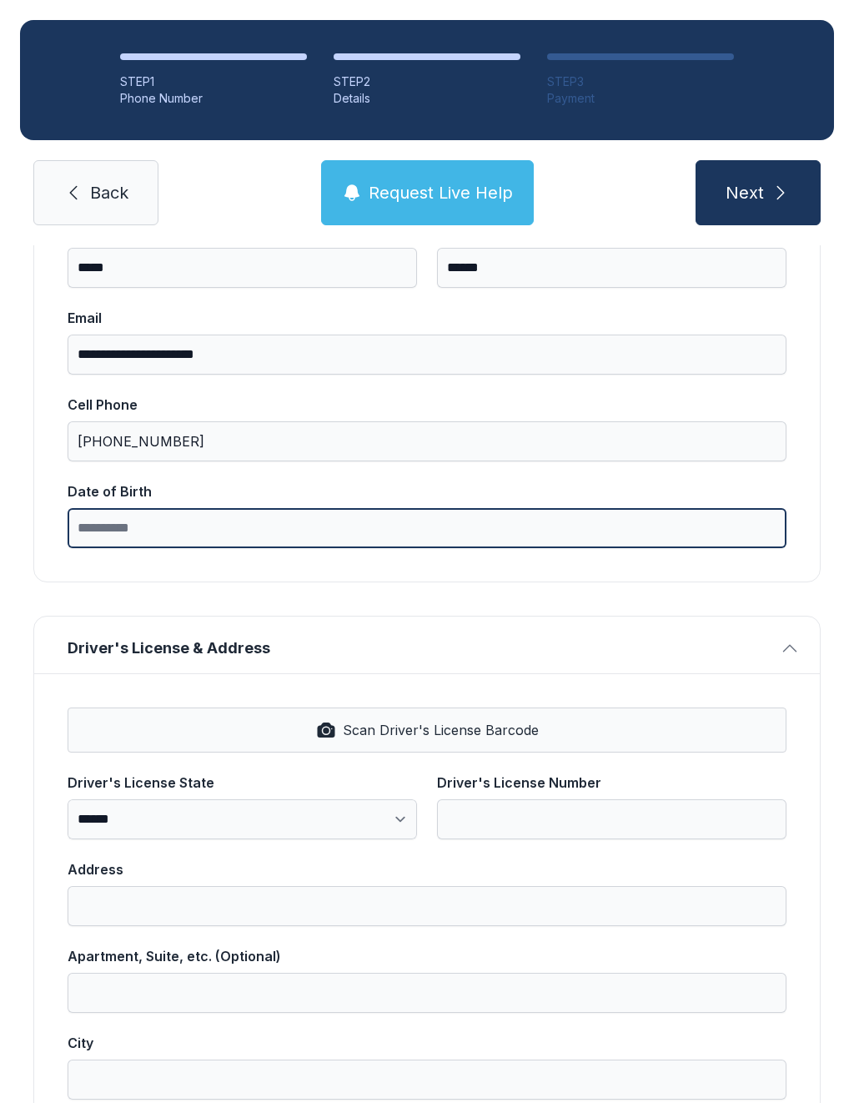
click at [290, 521] on input "Date of Birth" at bounding box center [427, 528] width 719 height 40
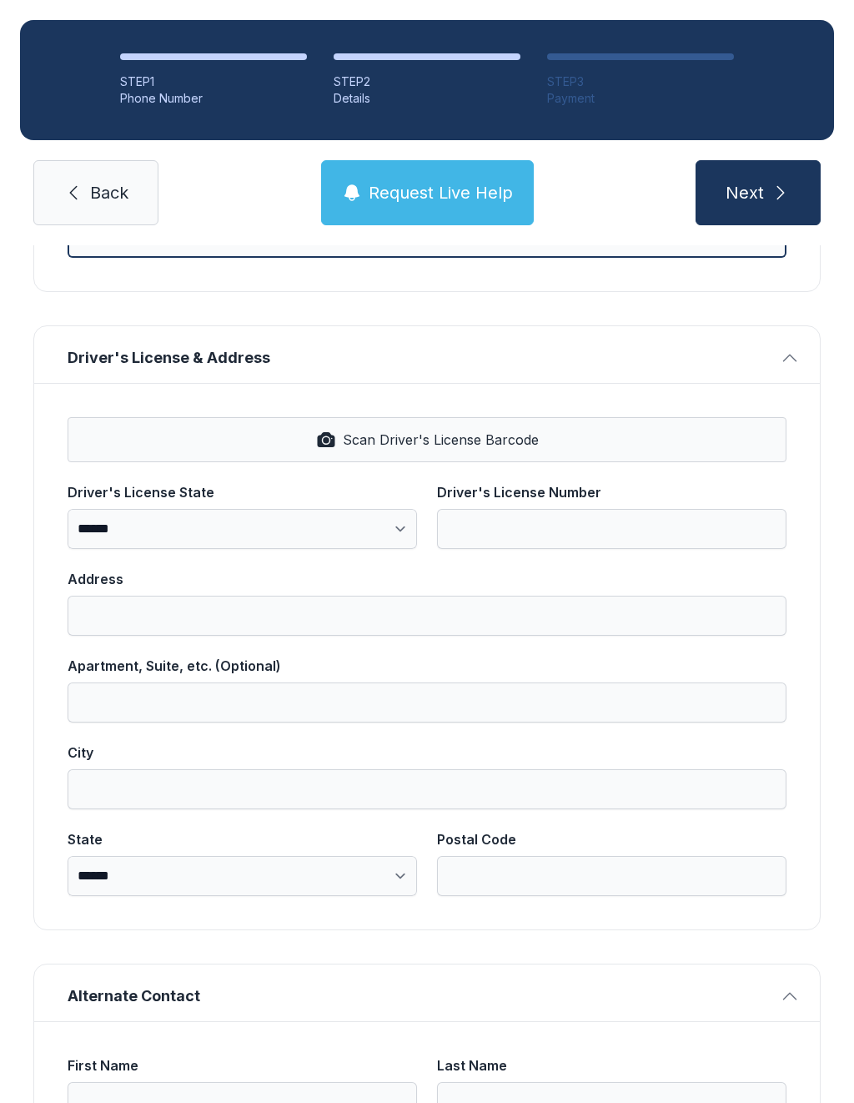
scroll to position [521, 0]
type input "**********"
click at [359, 444] on span "Scan Driver's License Barcode" at bounding box center [441, 439] width 196 height 20
select select "**"
type input "********"
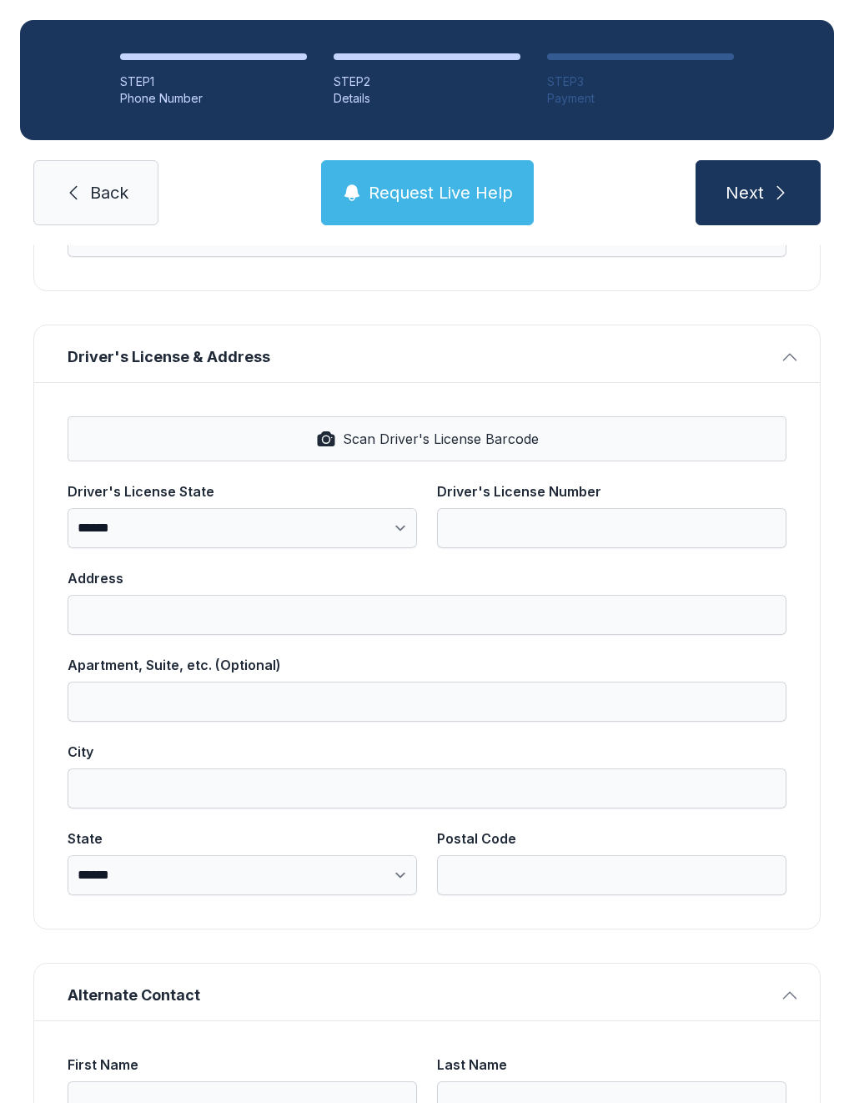
type input "**********"
type input "******"
select select "**"
type input "*****"
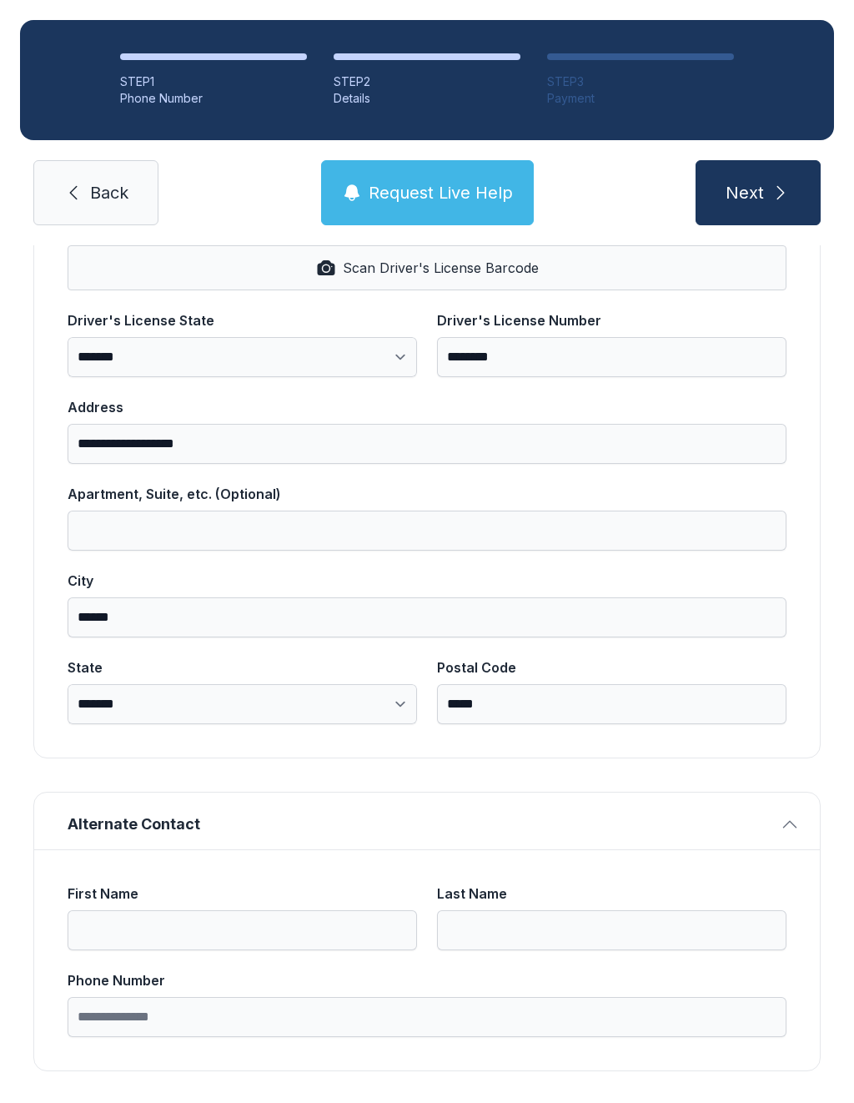
scroll to position [690, 0]
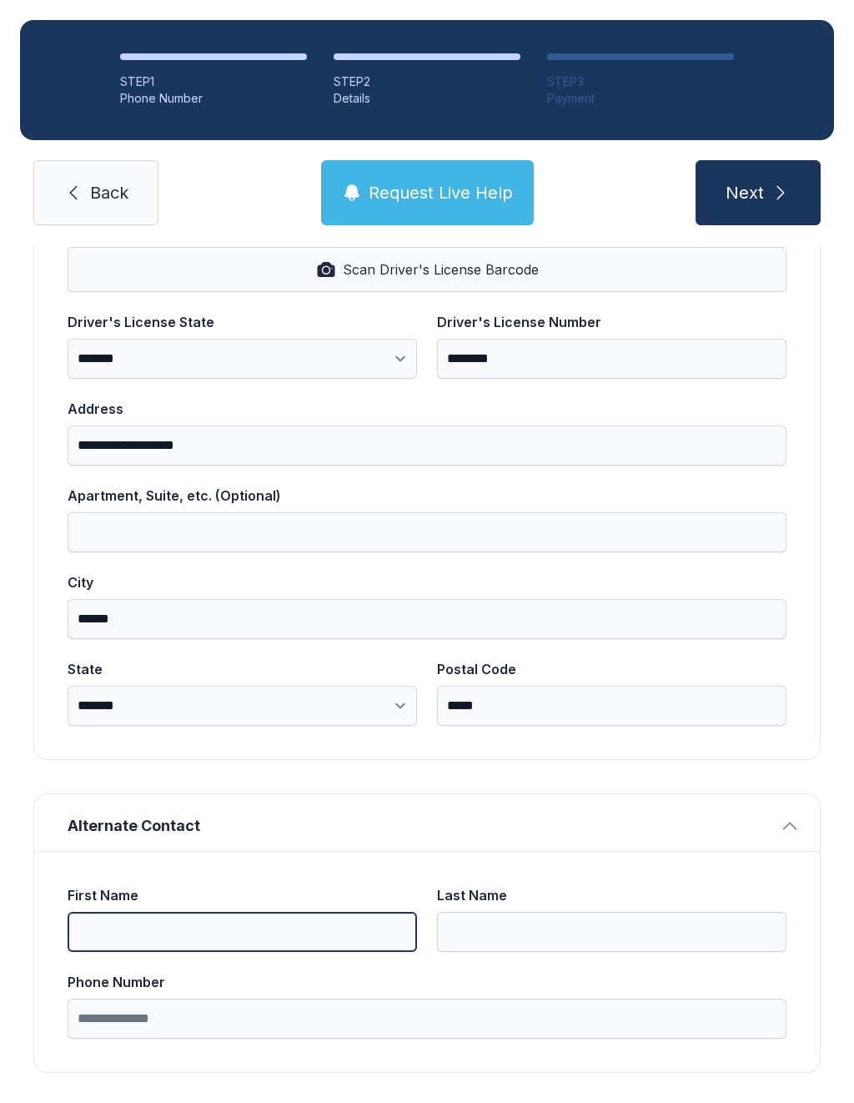
click at [254, 924] on input "First Name" at bounding box center [243, 932] width 350 height 40
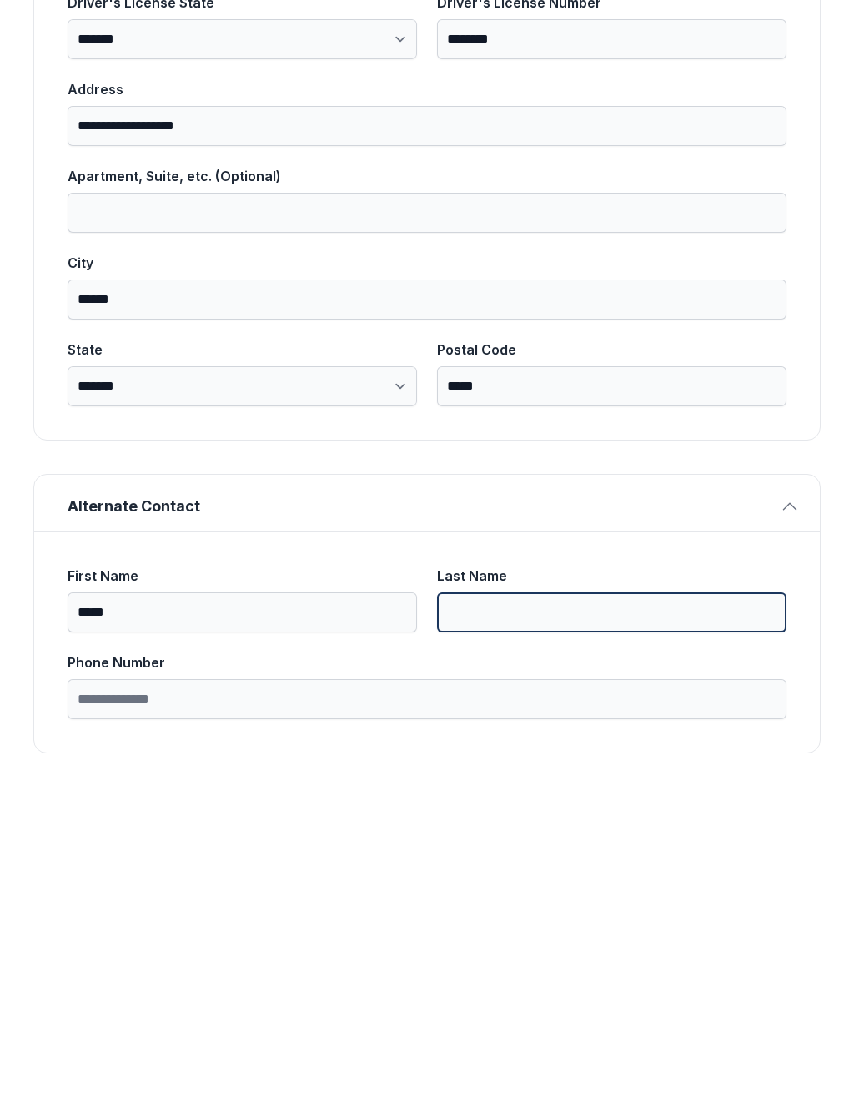
click at [557, 912] on input "Last Name" at bounding box center [612, 932] width 350 height 40
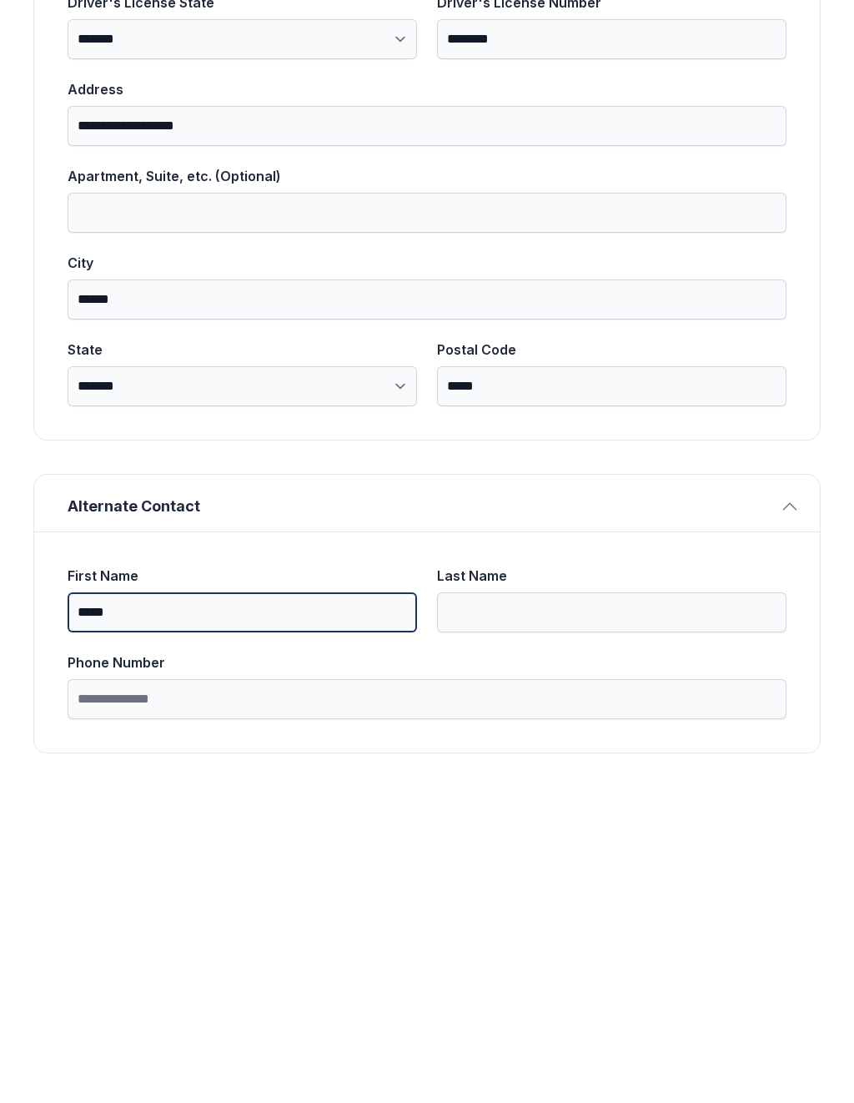
click at [199, 912] on input "*****" at bounding box center [243, 932] width 350 height 40
type input "*"
type input "*******"
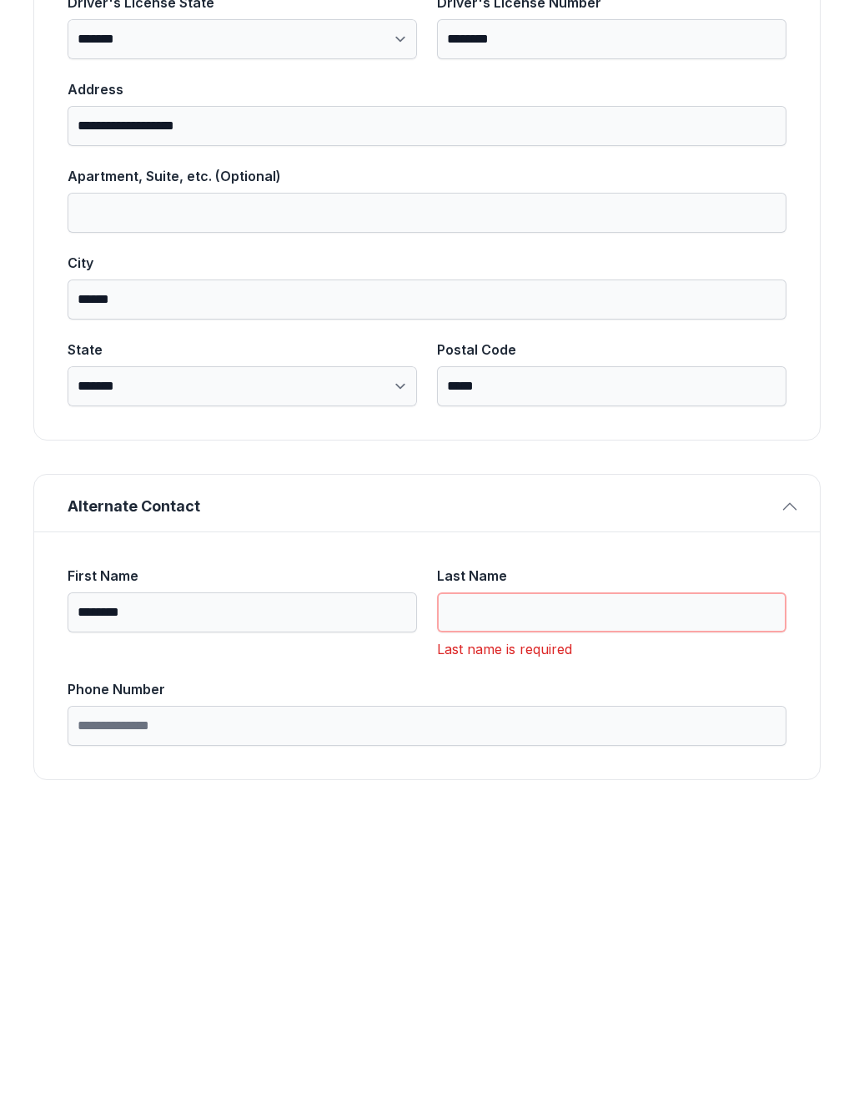
click at [580, 912] on input "Last Name" at bounding box center [612, 932] width 350 height 40
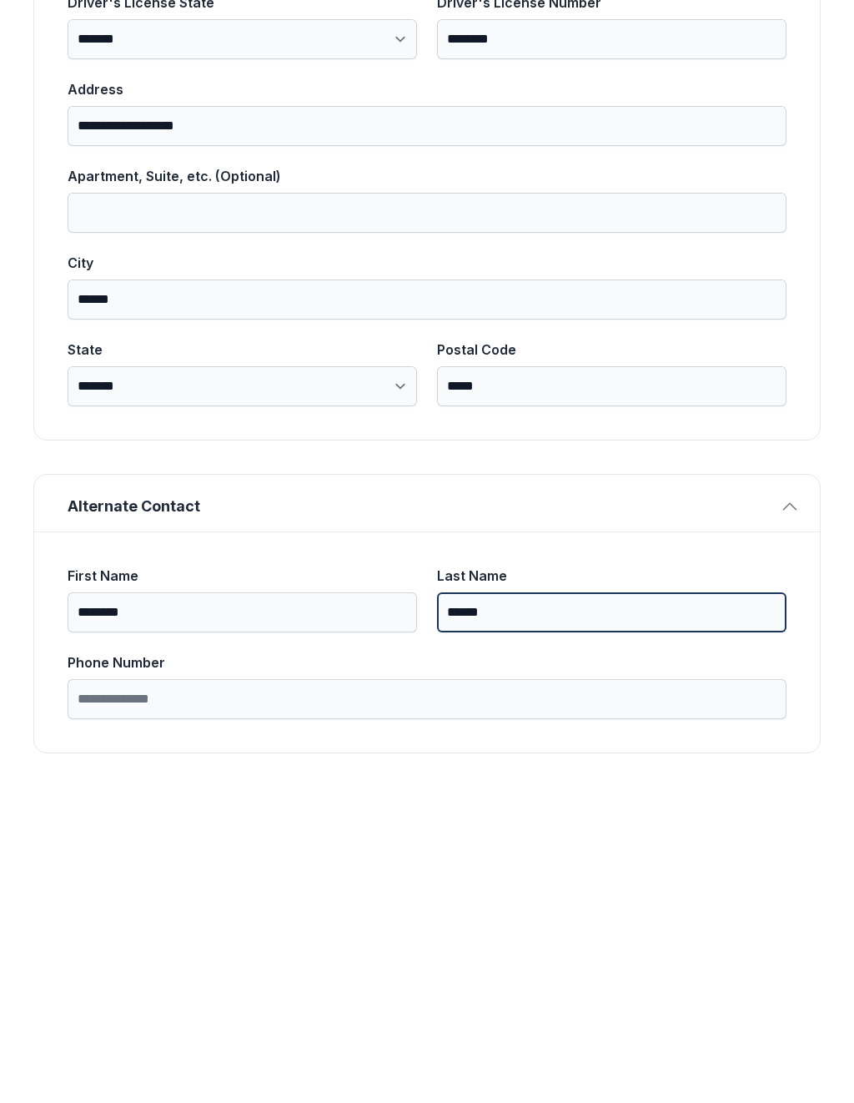
type input "******"
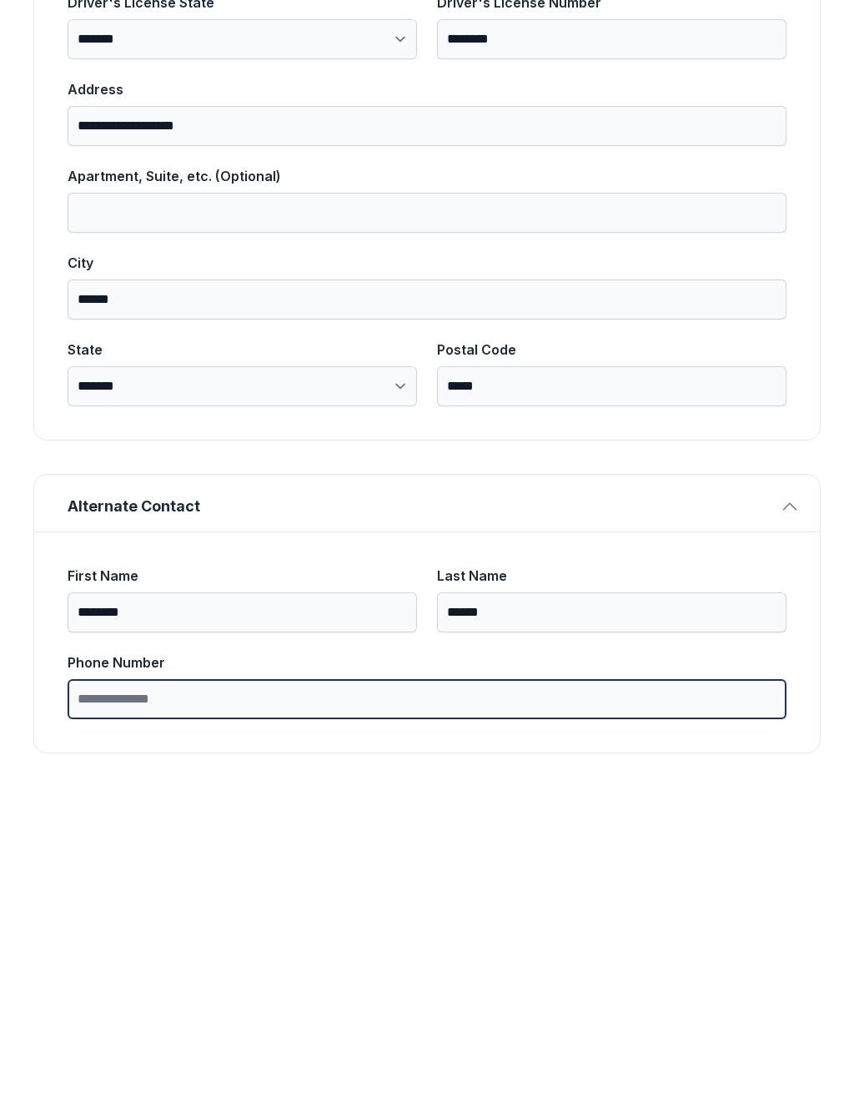
click at [524, 999] on input "Phone Number" at bounding box center [427, 1019] width 719 height 40
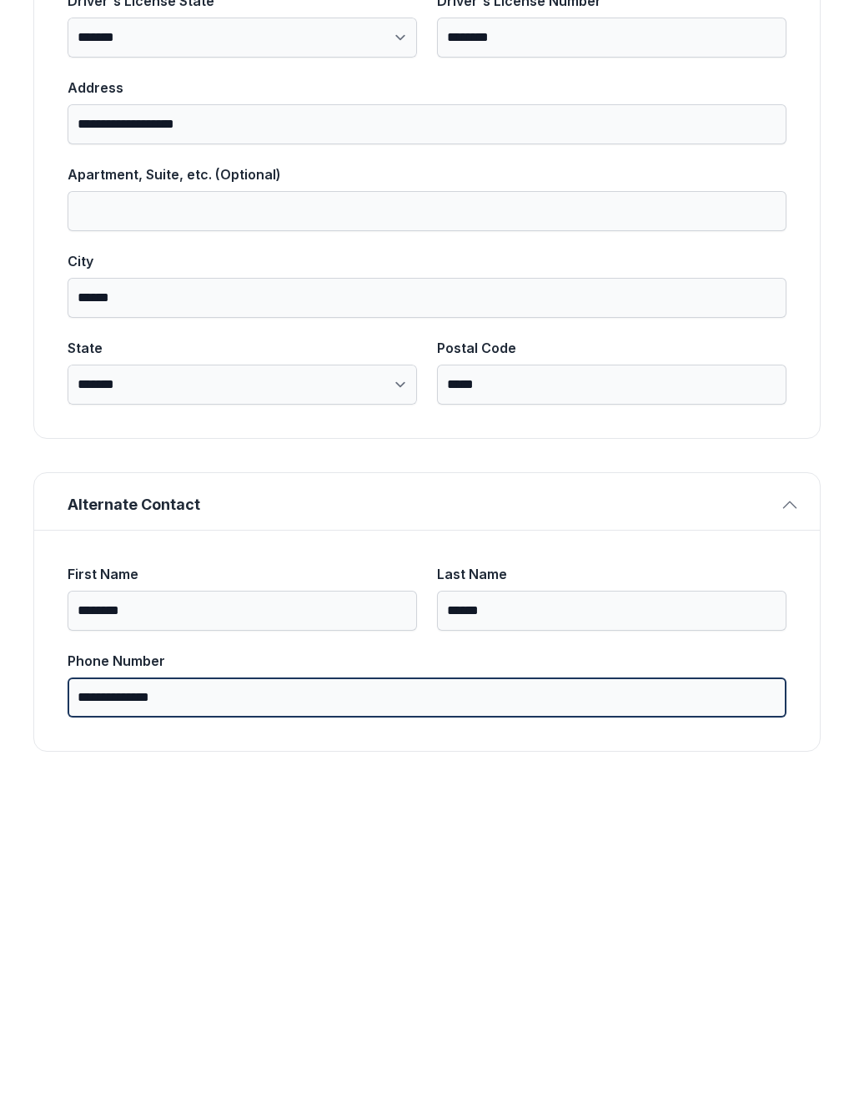
scroll to position [690, 0]
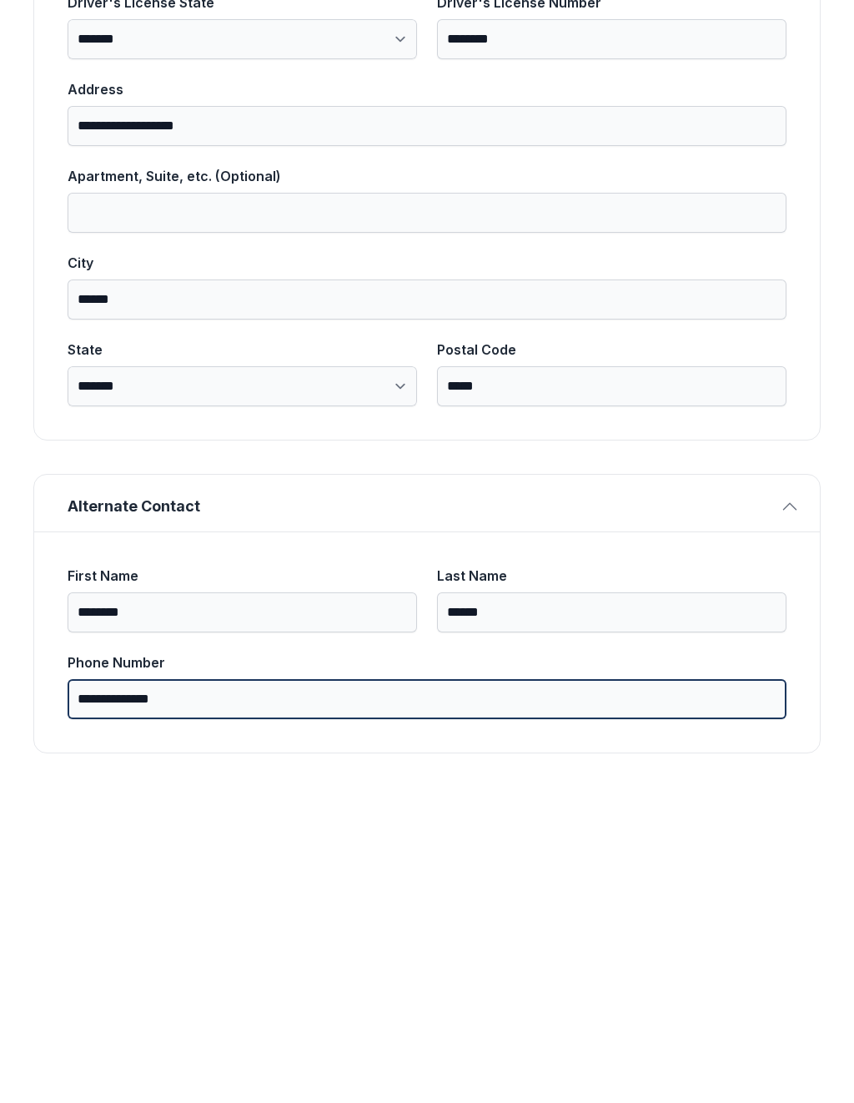
type input "**********"
click at [757, 160] on button "Next" at bounding box center [758, 192] width 125 height 65
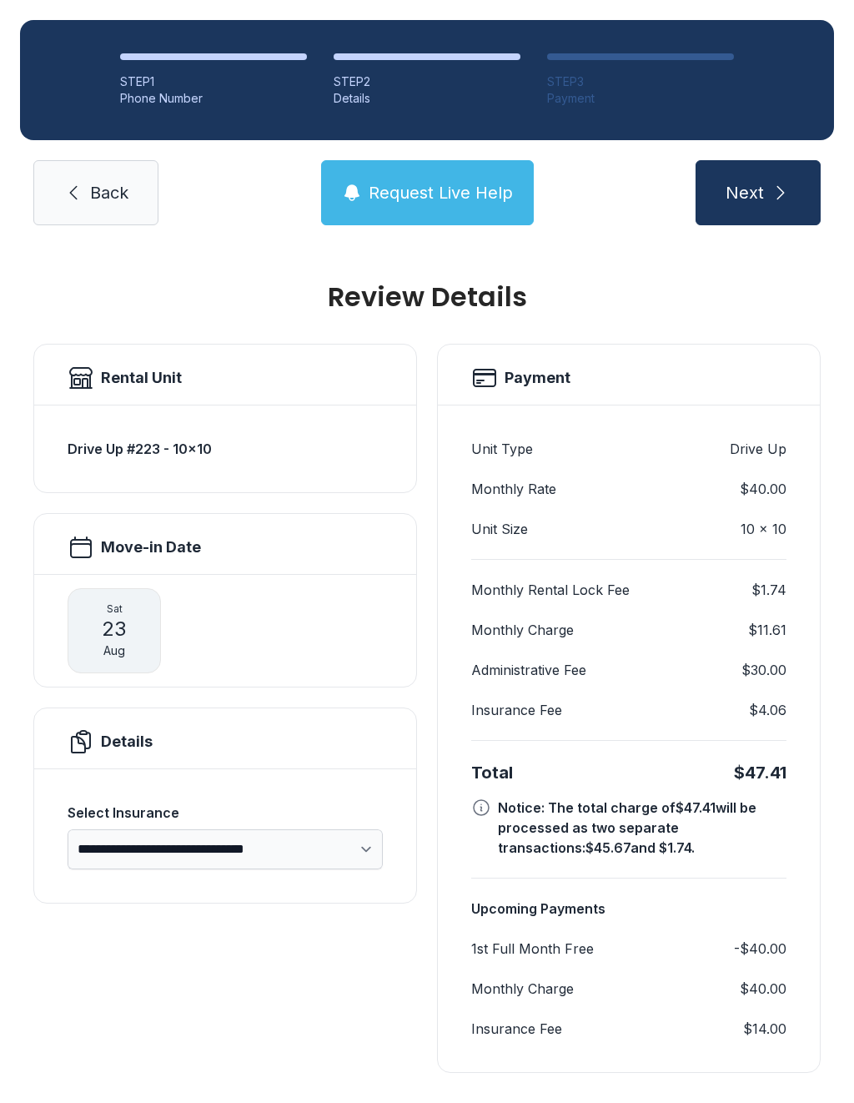
scroll to position [9, 0]
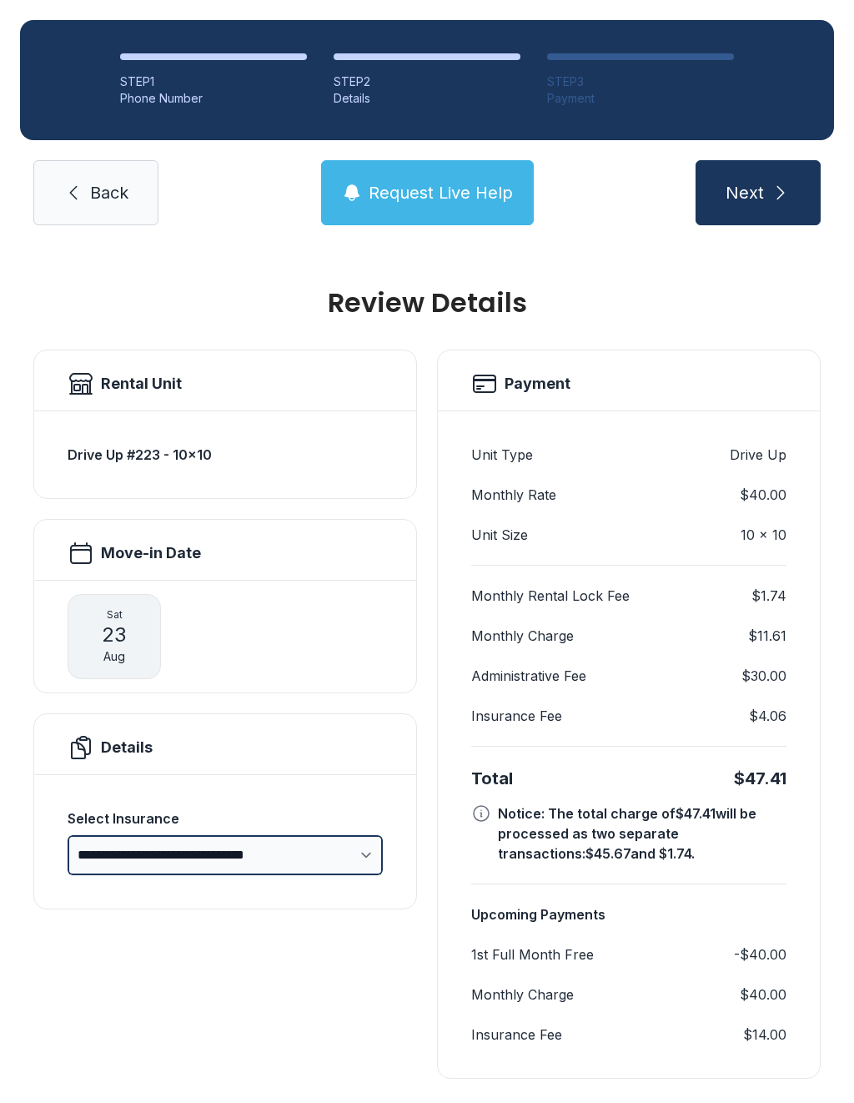
click at [310, 835] on select "**********" at bounding box center [225, 855] width 315 height 40
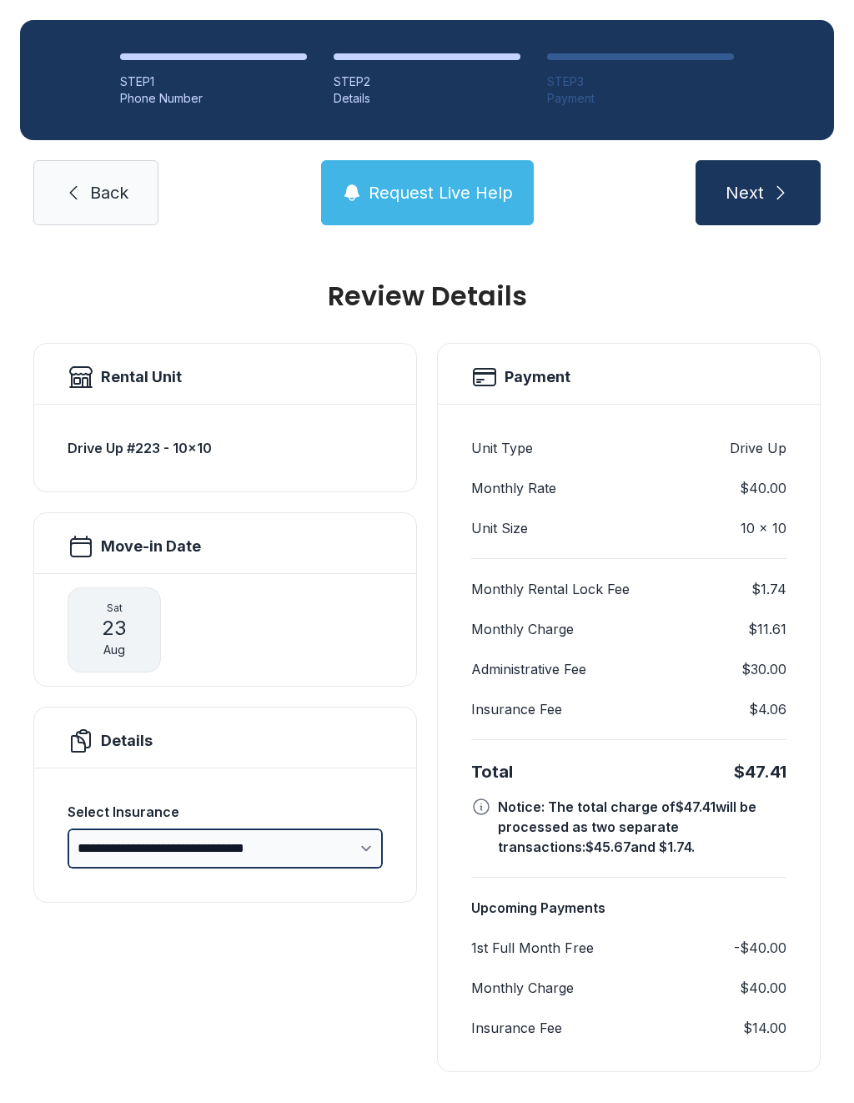
scroll to position [15, 0]
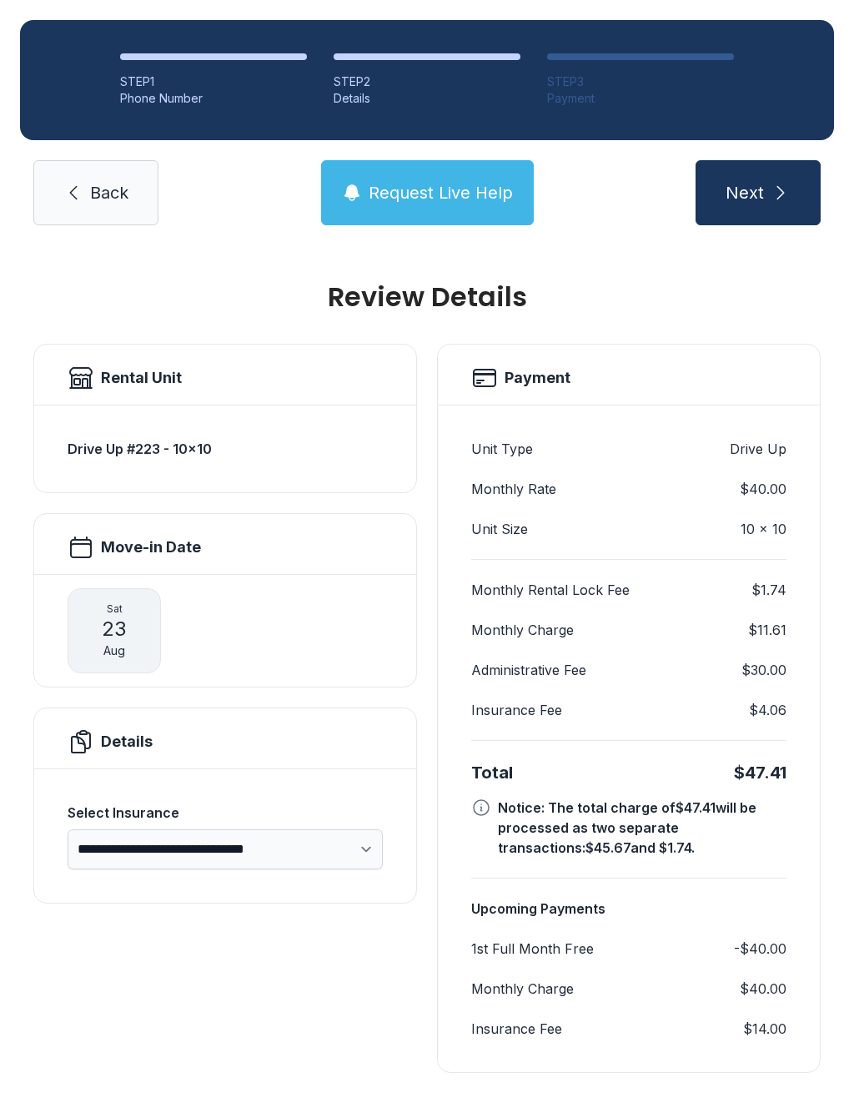
click at [732, 160] on button "Next" at bounding box center [758, 192] width 125 height 65
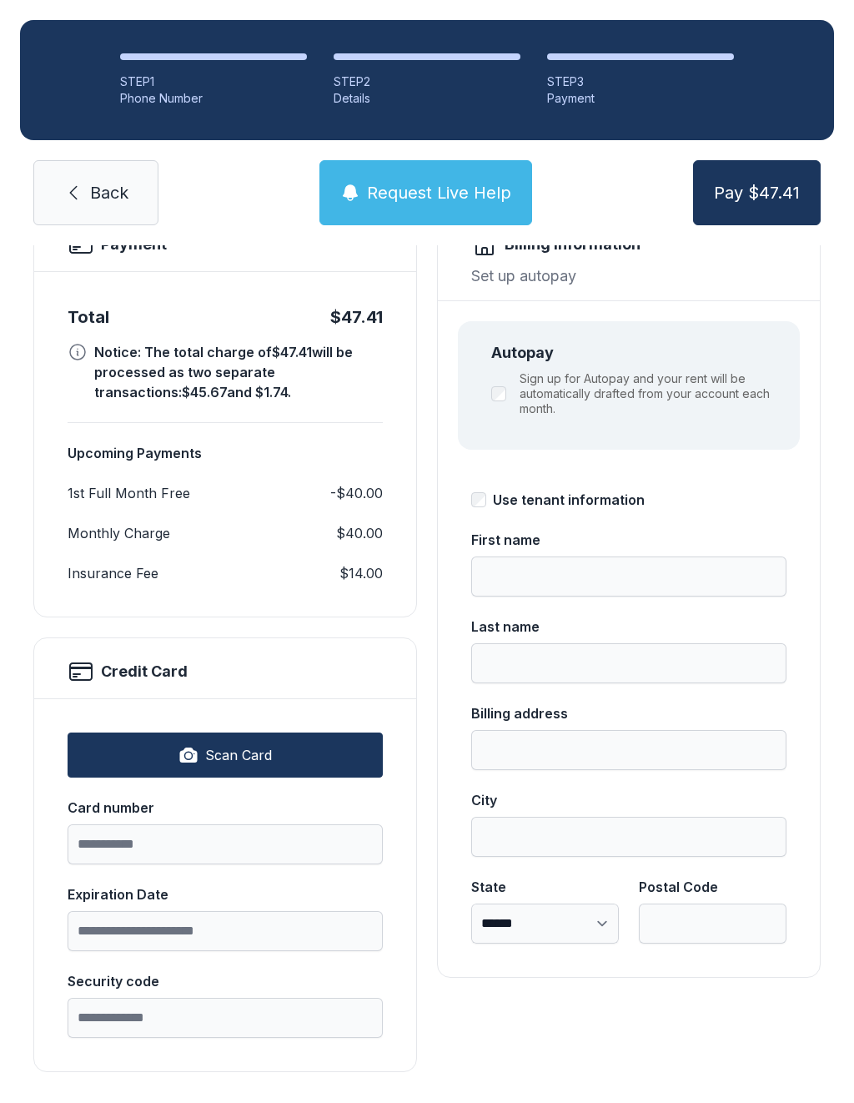
scroll to position [148, 0]
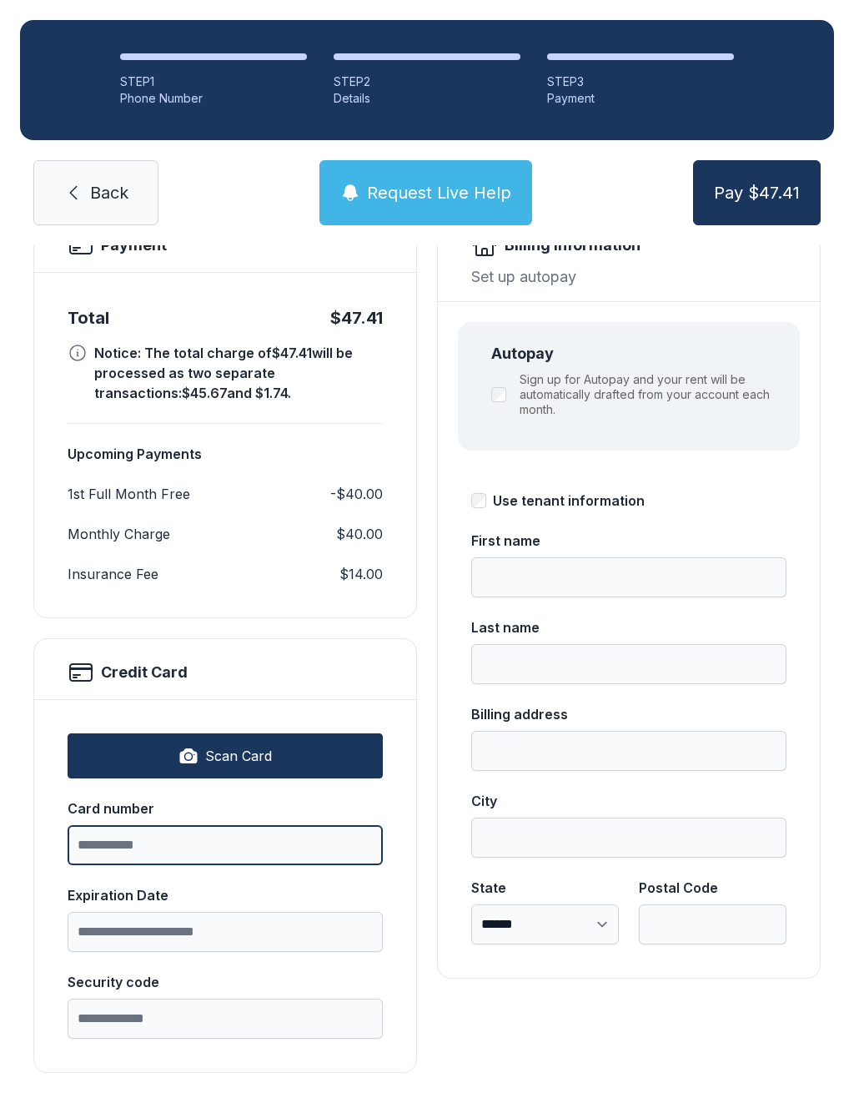
click at [299, 853] on input "Card number" at bounding box center [225, 845] width 315 height 40
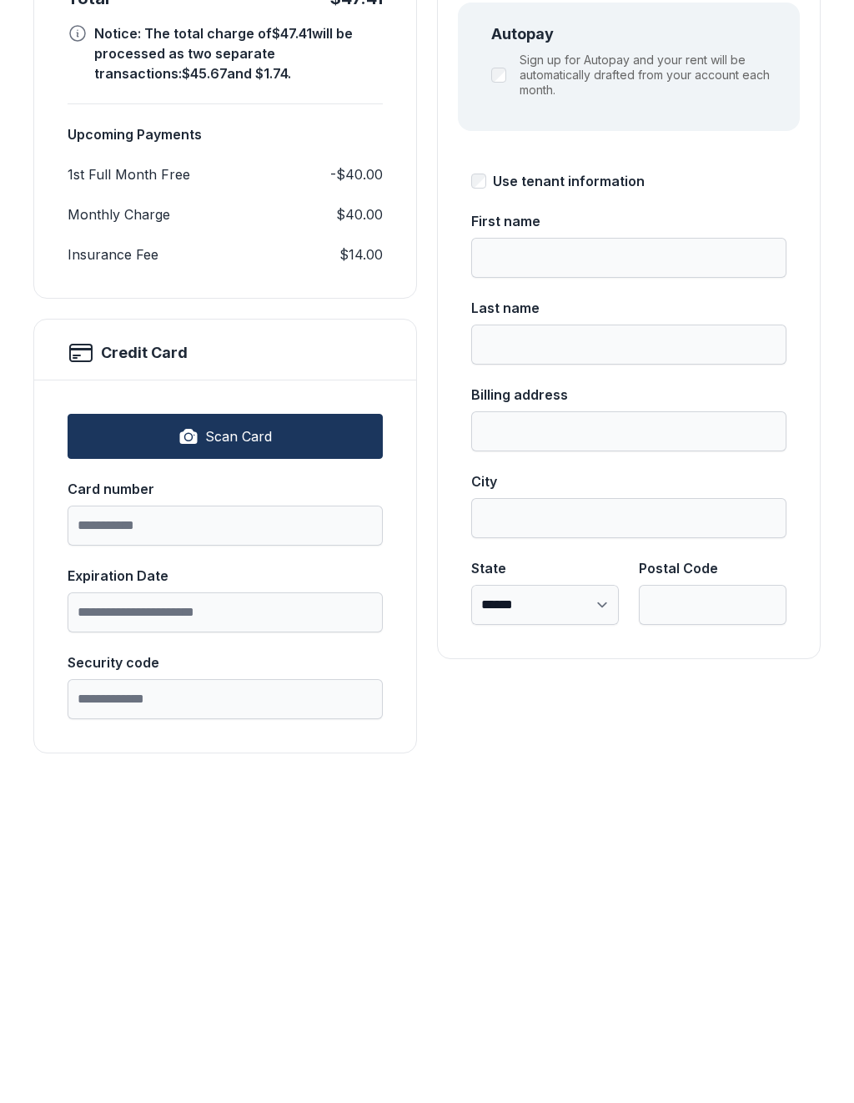
click at [327, 733] on button "Scan Card" at bounding box center [225, 755] width 315 height 45
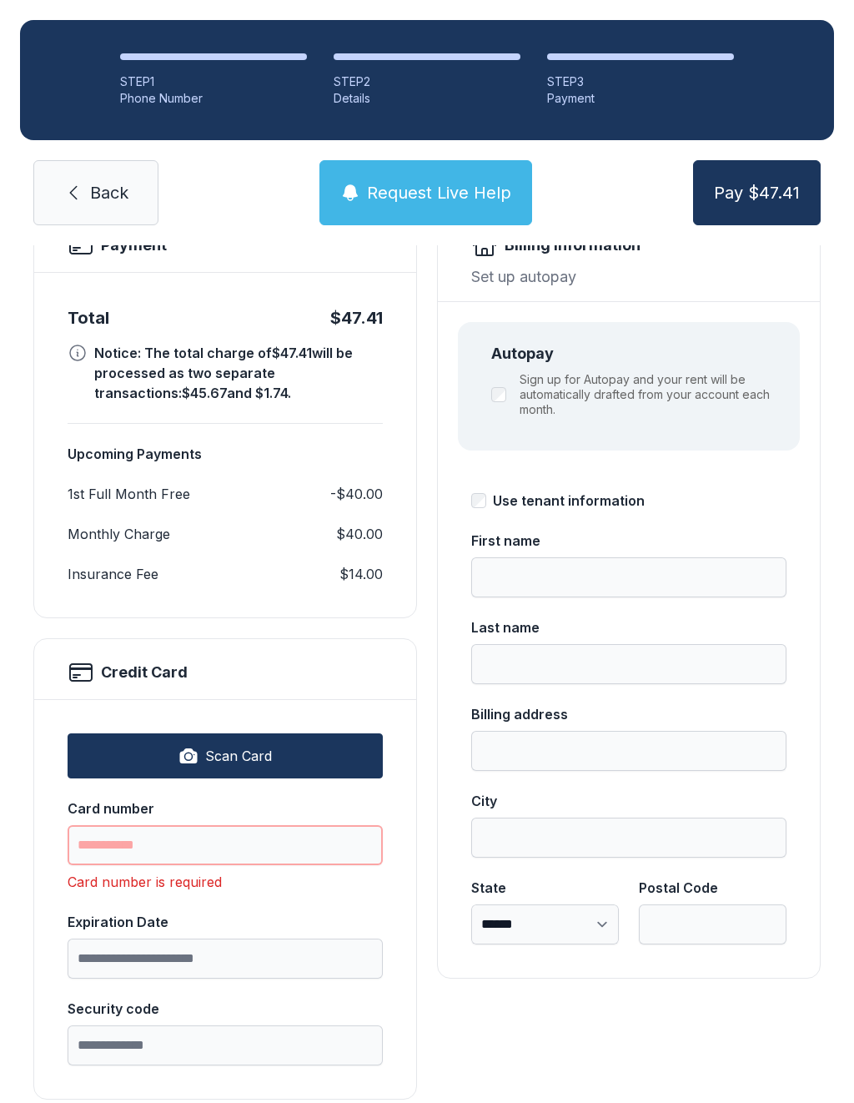
click at [244, 825] on input "Card number" at bounding box center [225, 845] width 315 height 40
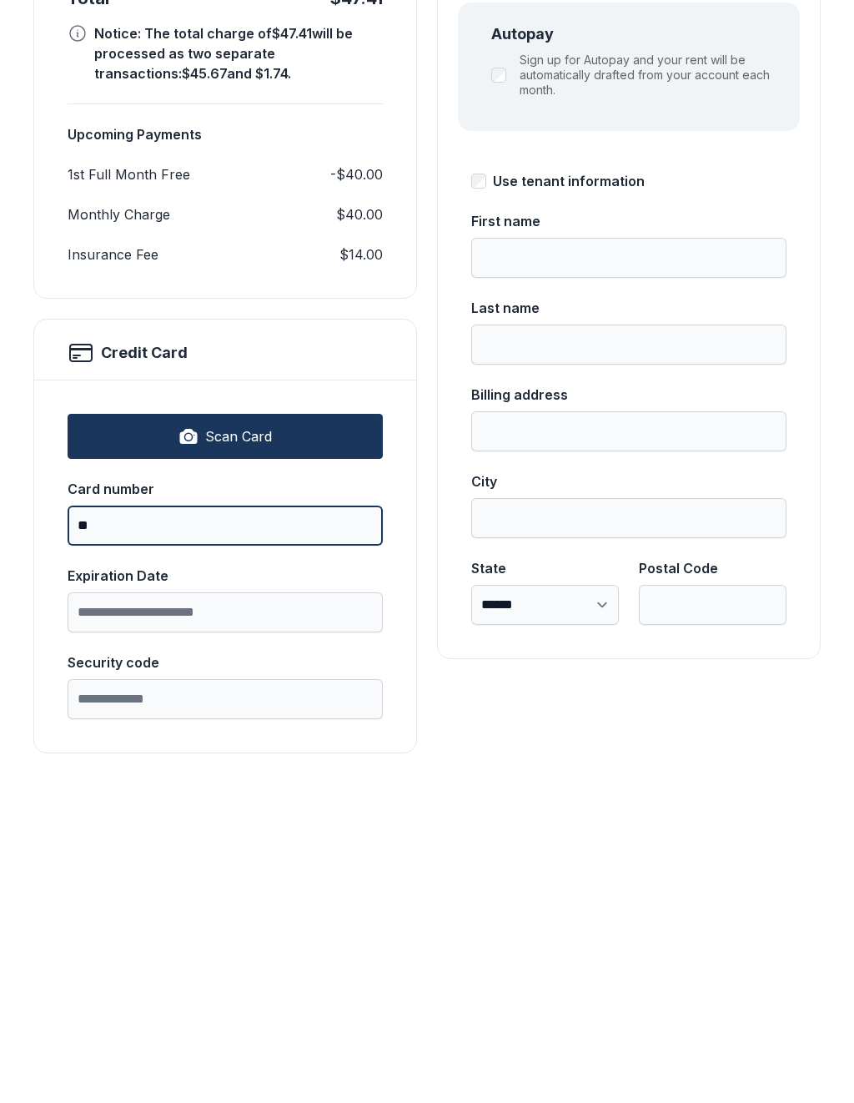
type input "*"
type input "**********"
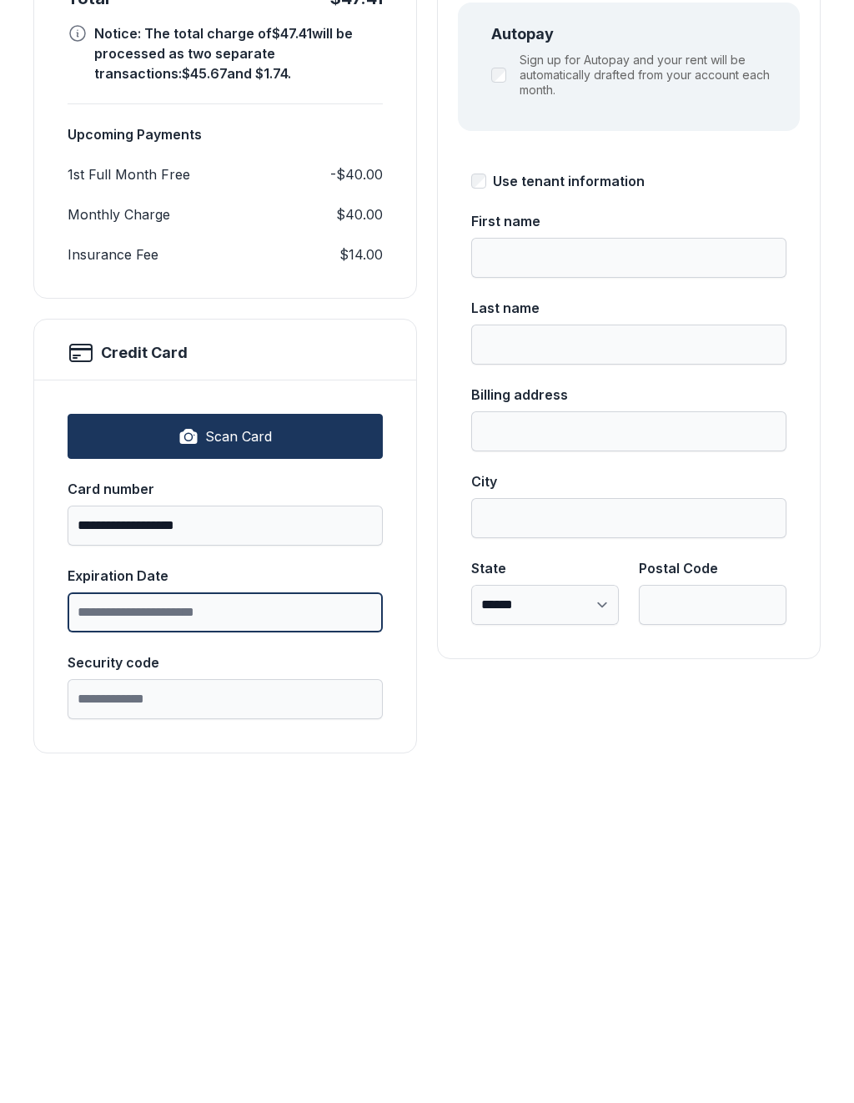
click at [320, 912] on input "Expiration Date" at bounding box center [225, 932] width 315 height 40
type input "*****"
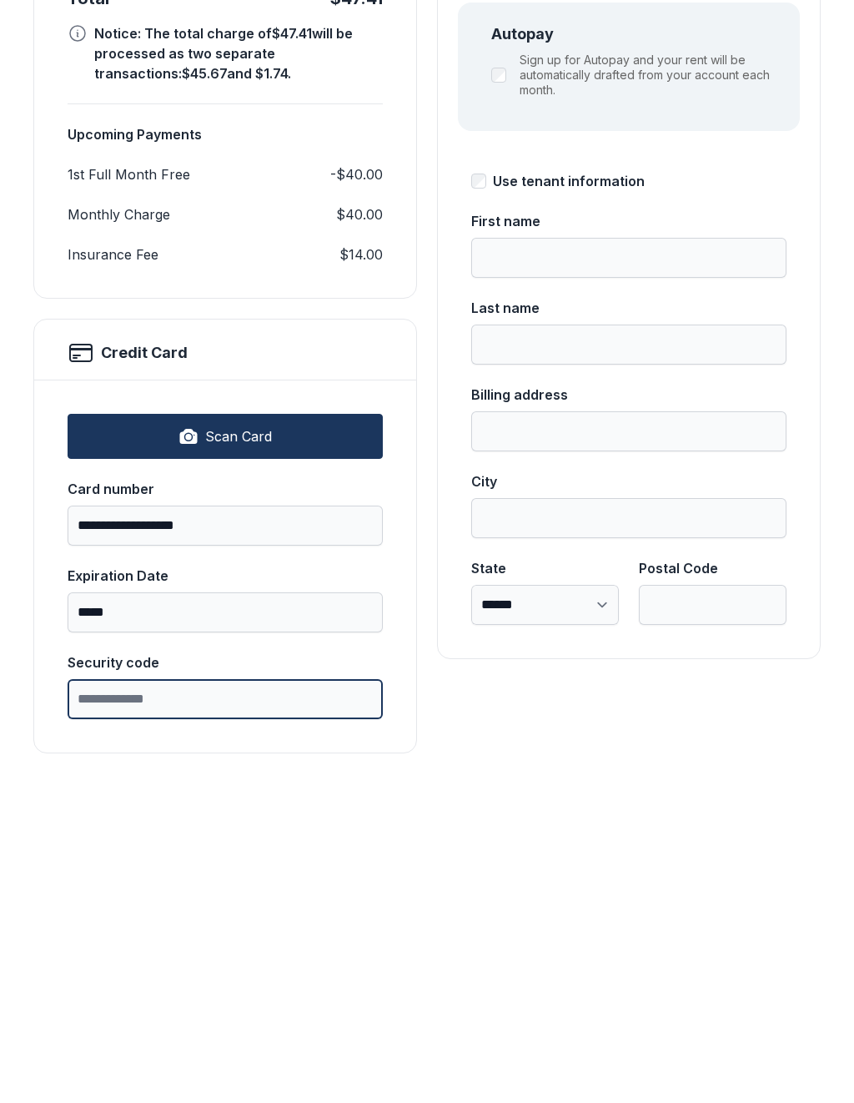
click at [274, 999] on input "Security code" at bounding box center [225, 1019] width 315 height 40
type input "***"
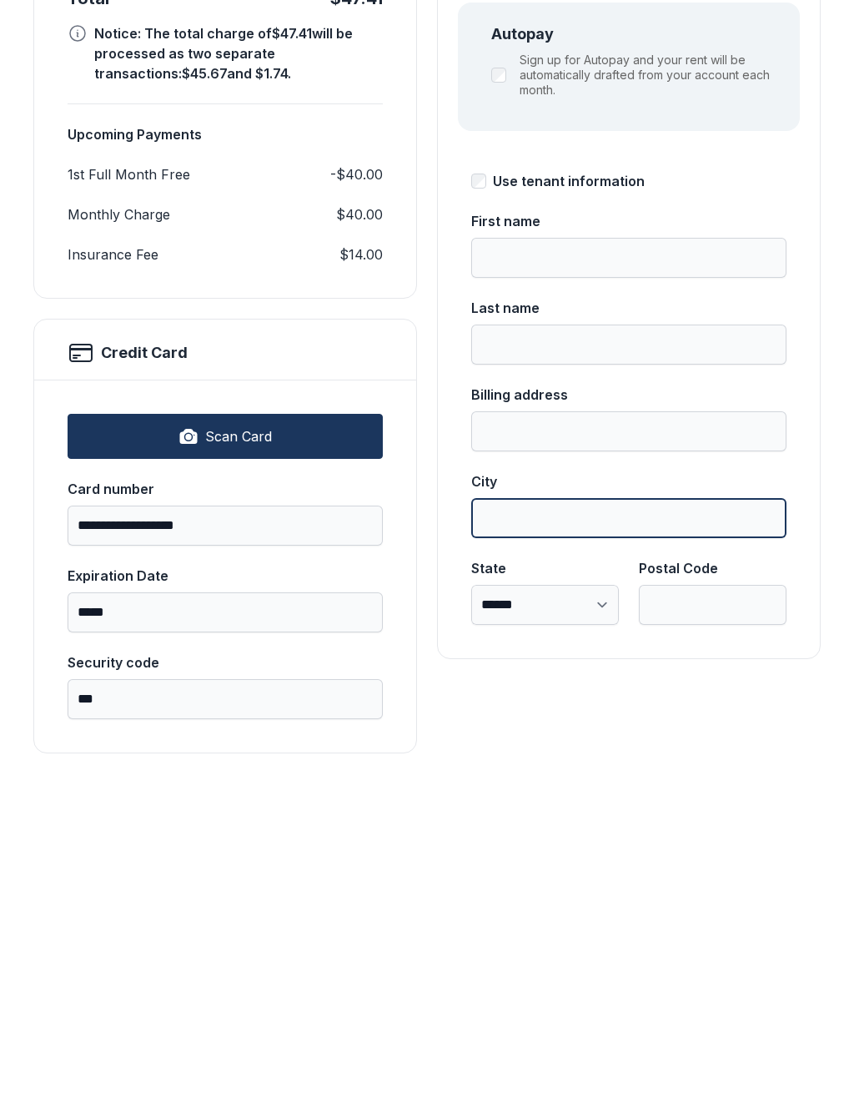
click at [600, 818] on input "City" at bounding box center [628, 838] width 315 height 40
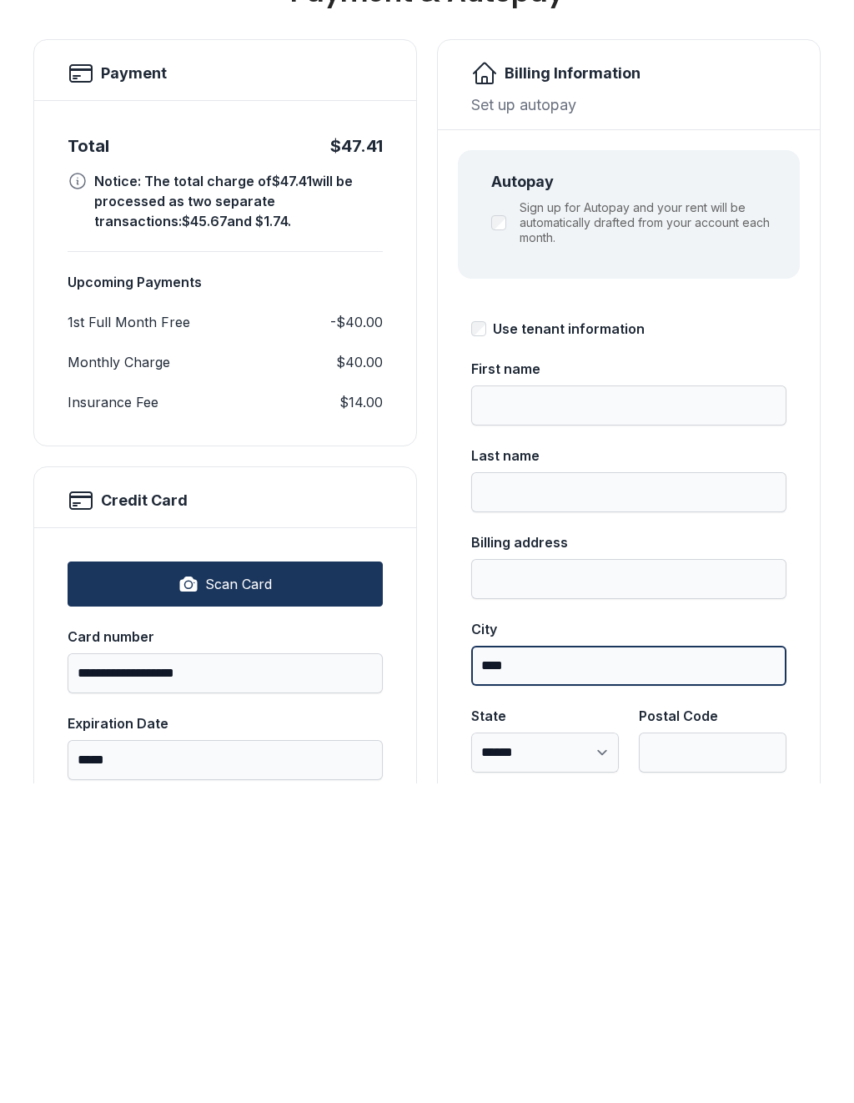
scroll to position [0, 0]
type input "******"
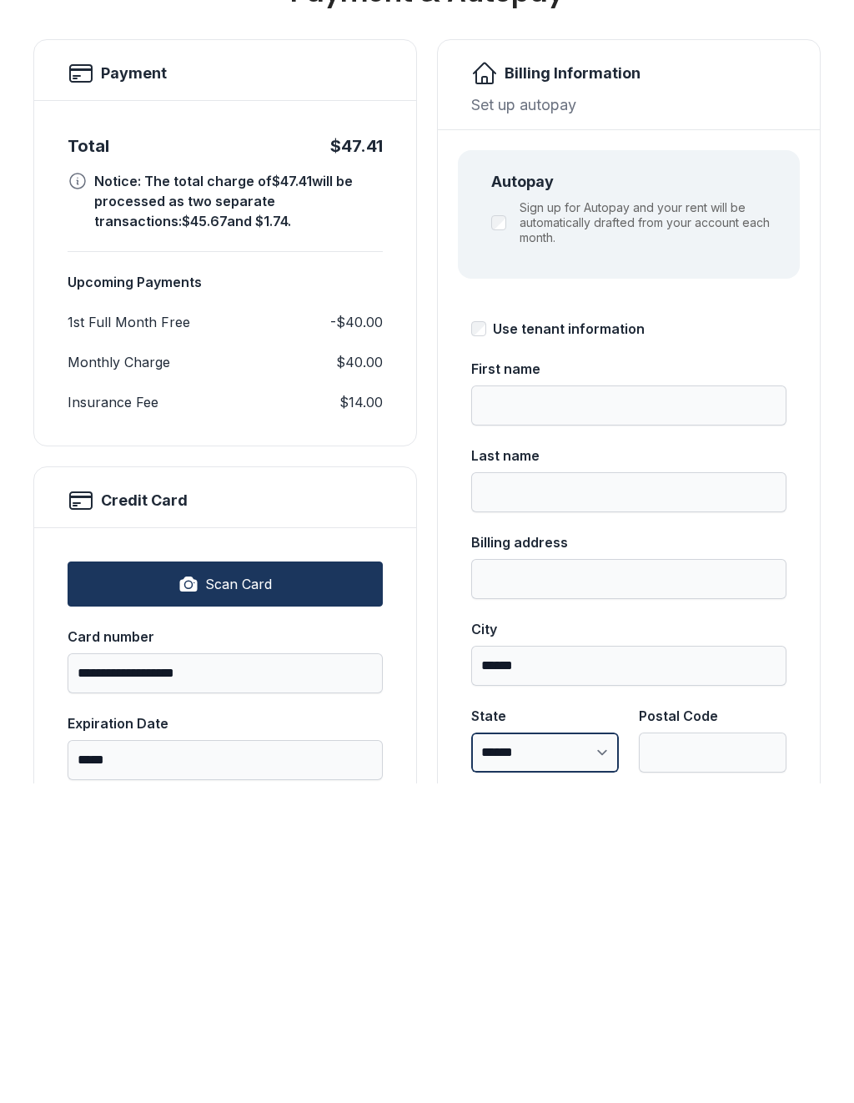
click at [560, 1052] on select "**********" at bounding box center [545, 1072] width 148 height 40
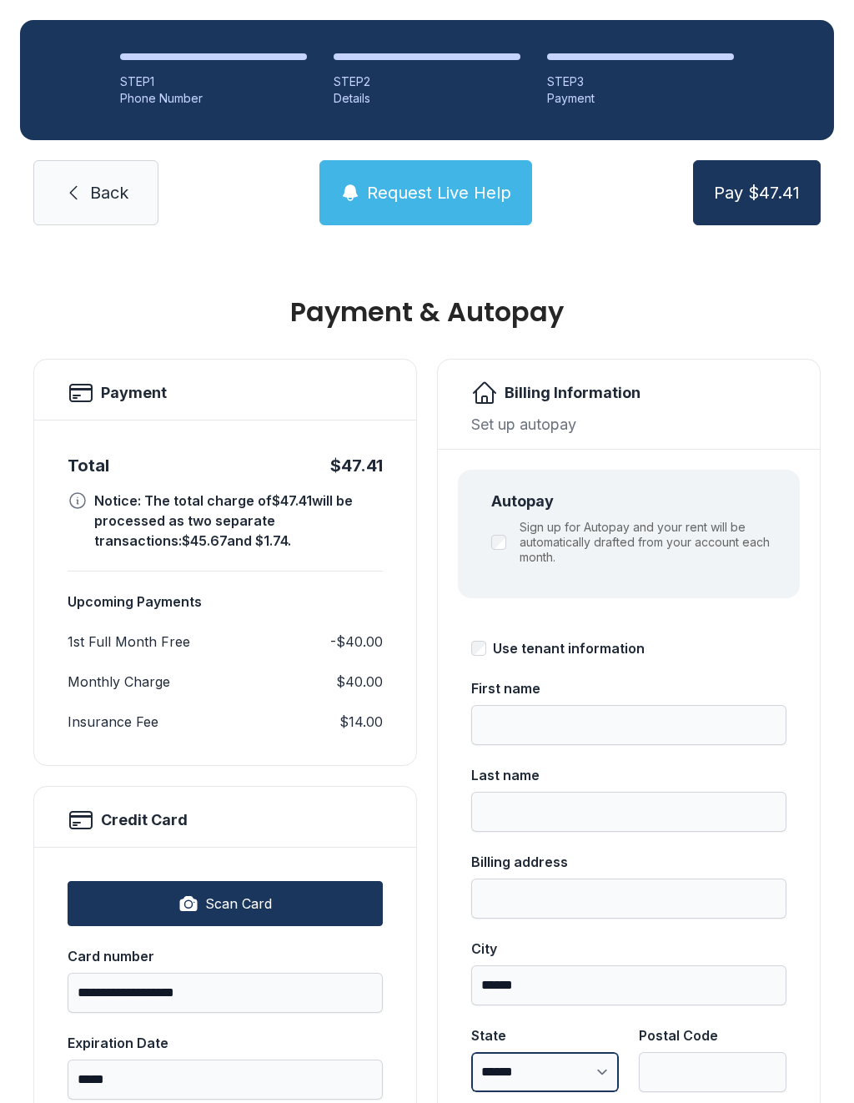
select select "**"
click at [704, 1052] on input "Postal Code" at bounding box center [713, 1072] width 148 height 40
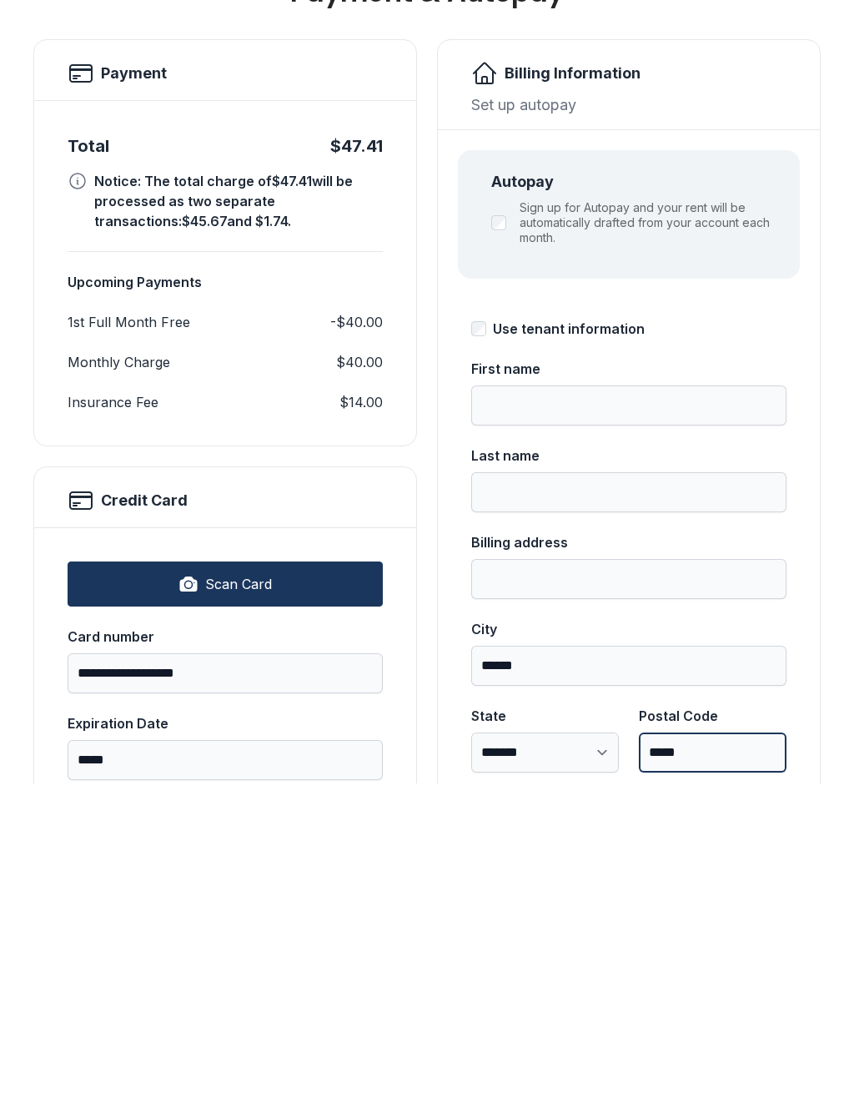
type input "*****"
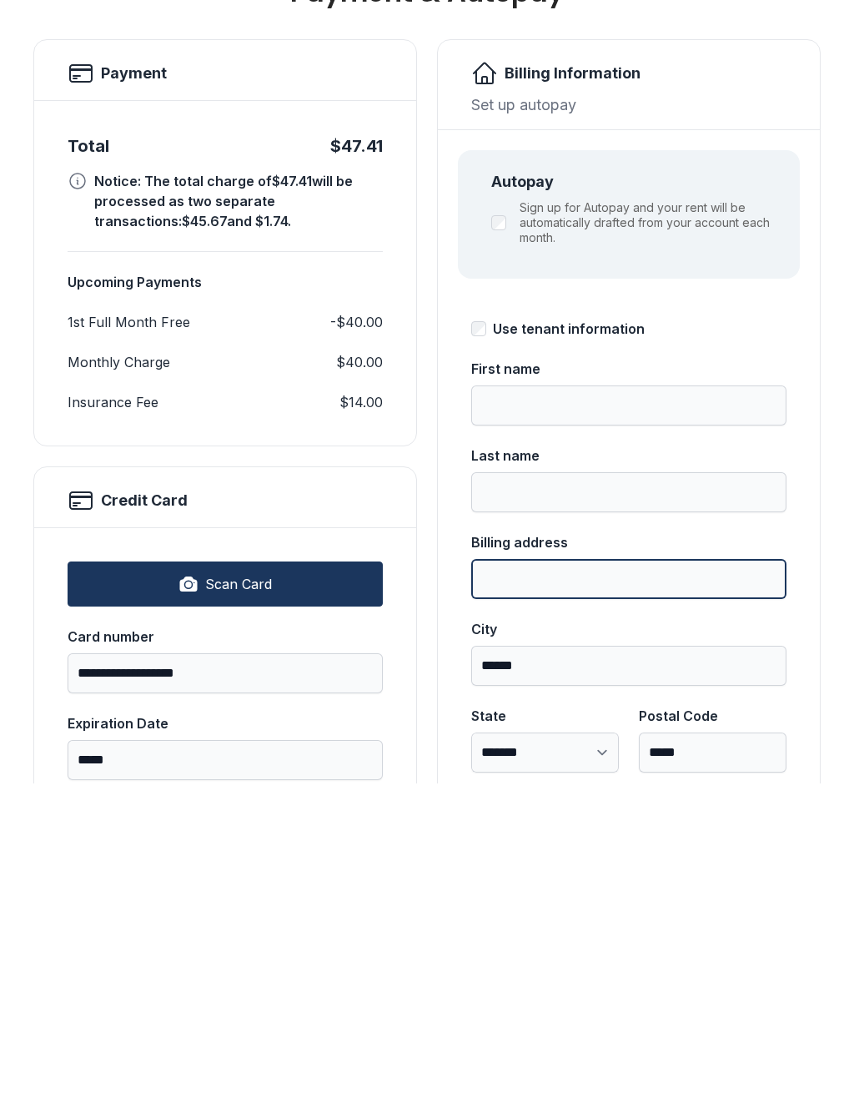
click at [652, 878] on input "Billing address" at bounding box center [628, 898] width 315 height 40
type input "**********"
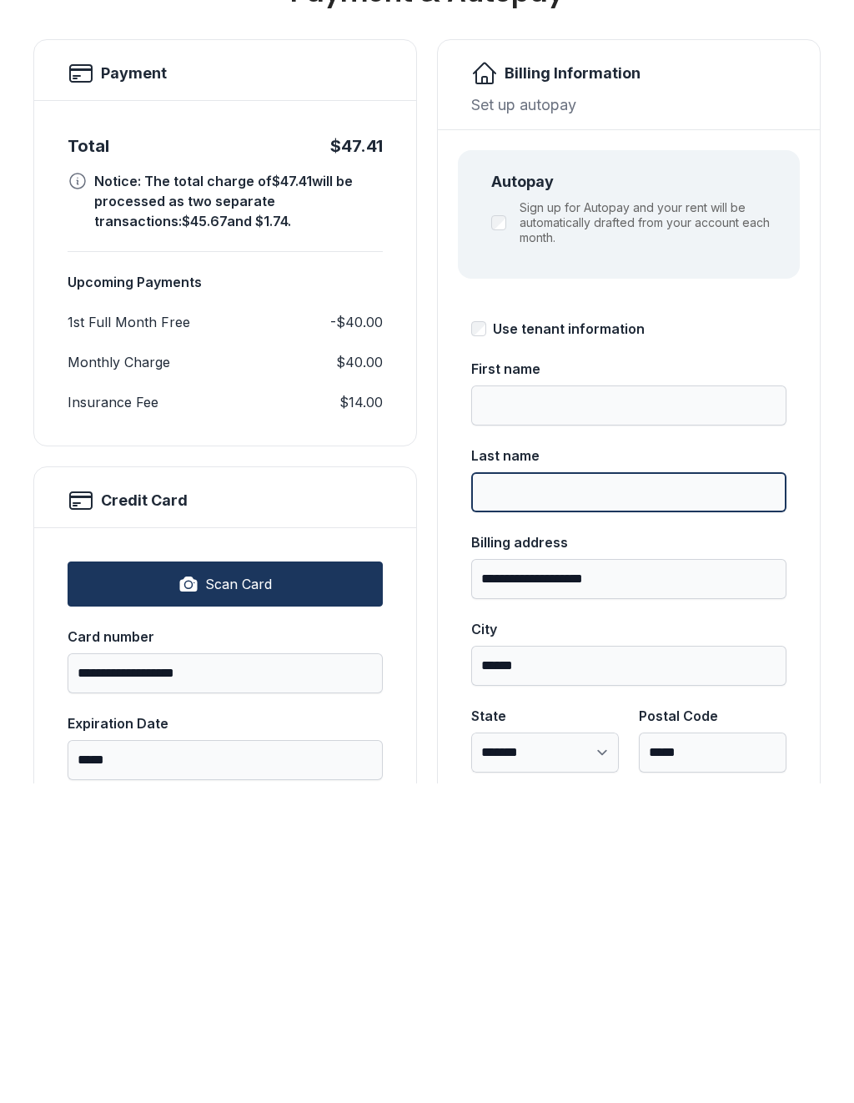
click at [644, 792] on input "Last name" at bounding box center [628, 812] width 315 height 40
type input "******"
click at [640, 705] on input "First name" at bounding box center [628, 725] width 315 height 40
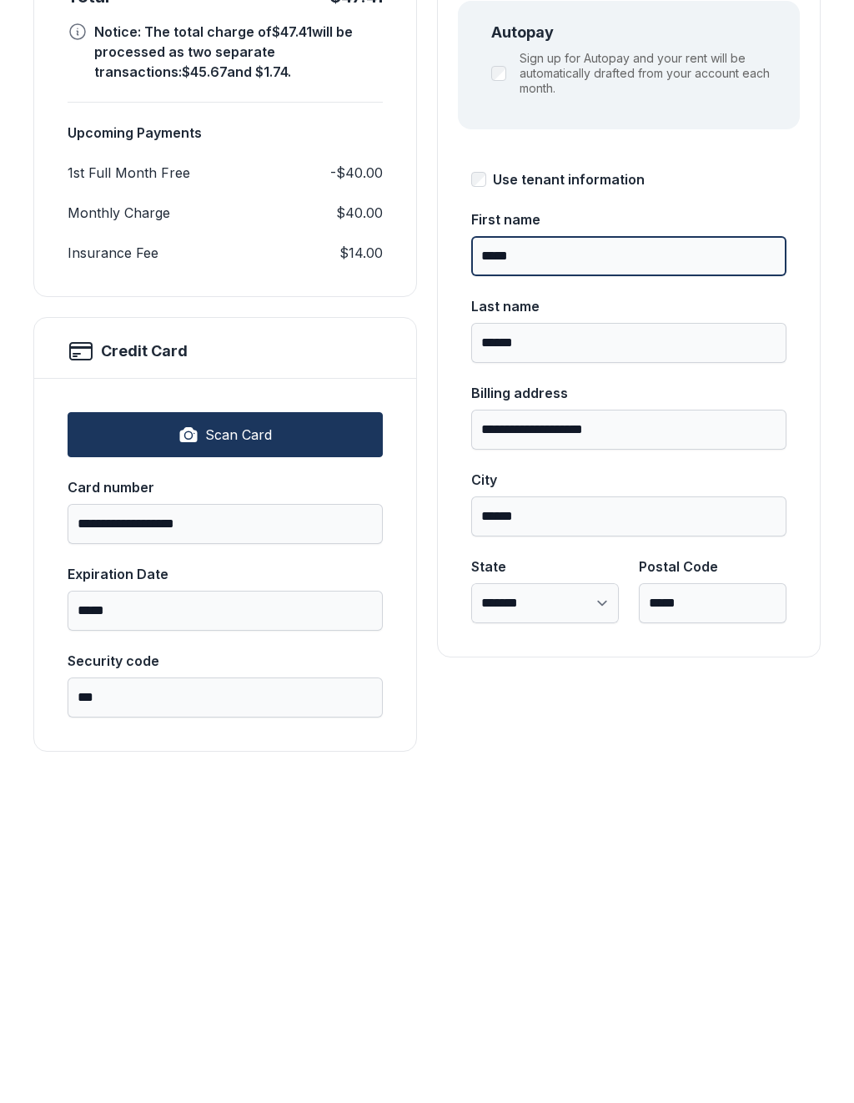
scroll to position [148, 0]
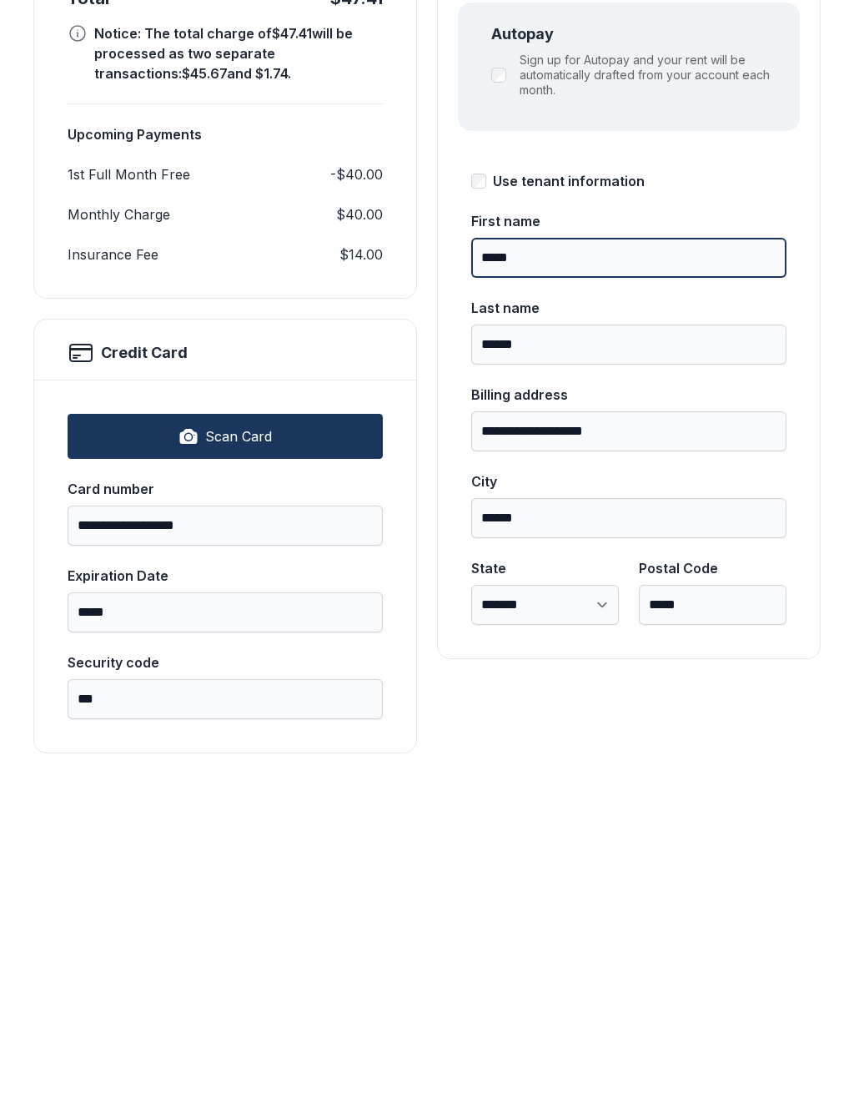
type input "*****"
click at [757, 712] on div "**********" at bounding box center [629, 642] width 384 height 862
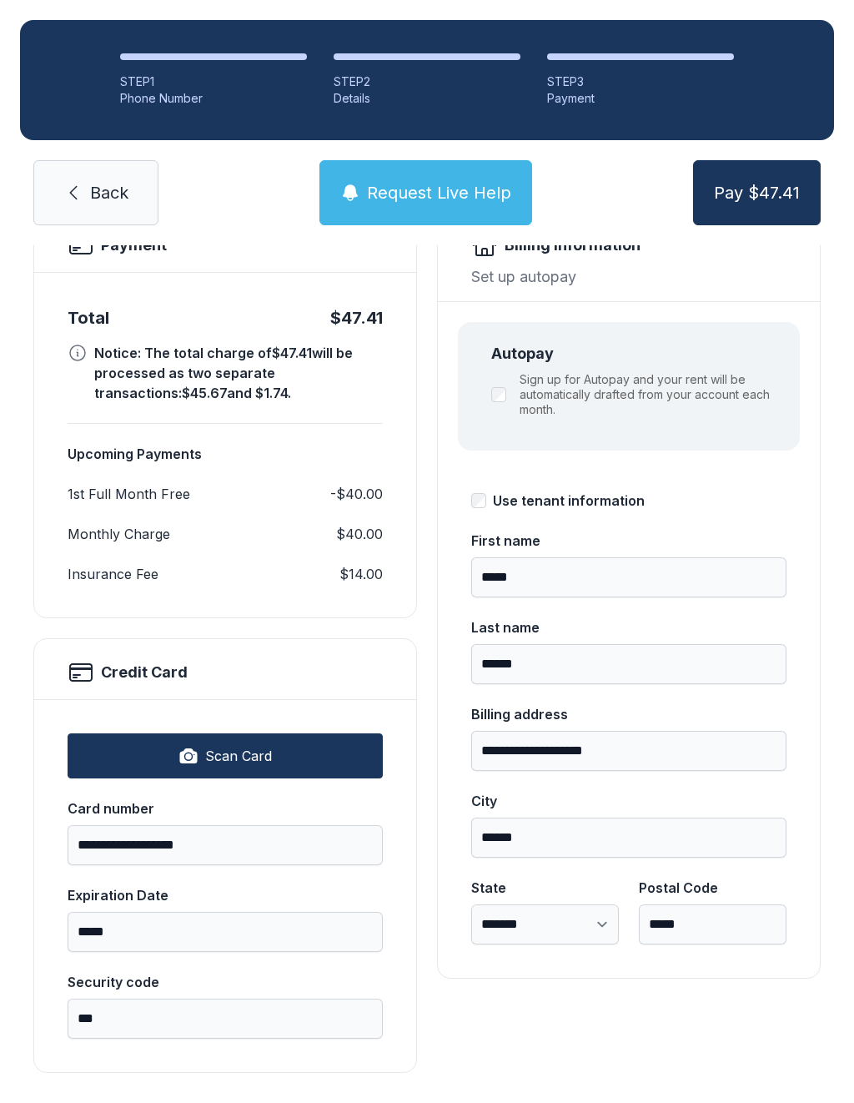
click at [780, 181] on span "Pay $47.41" at bounding box center [757, 192] width 86 height 23
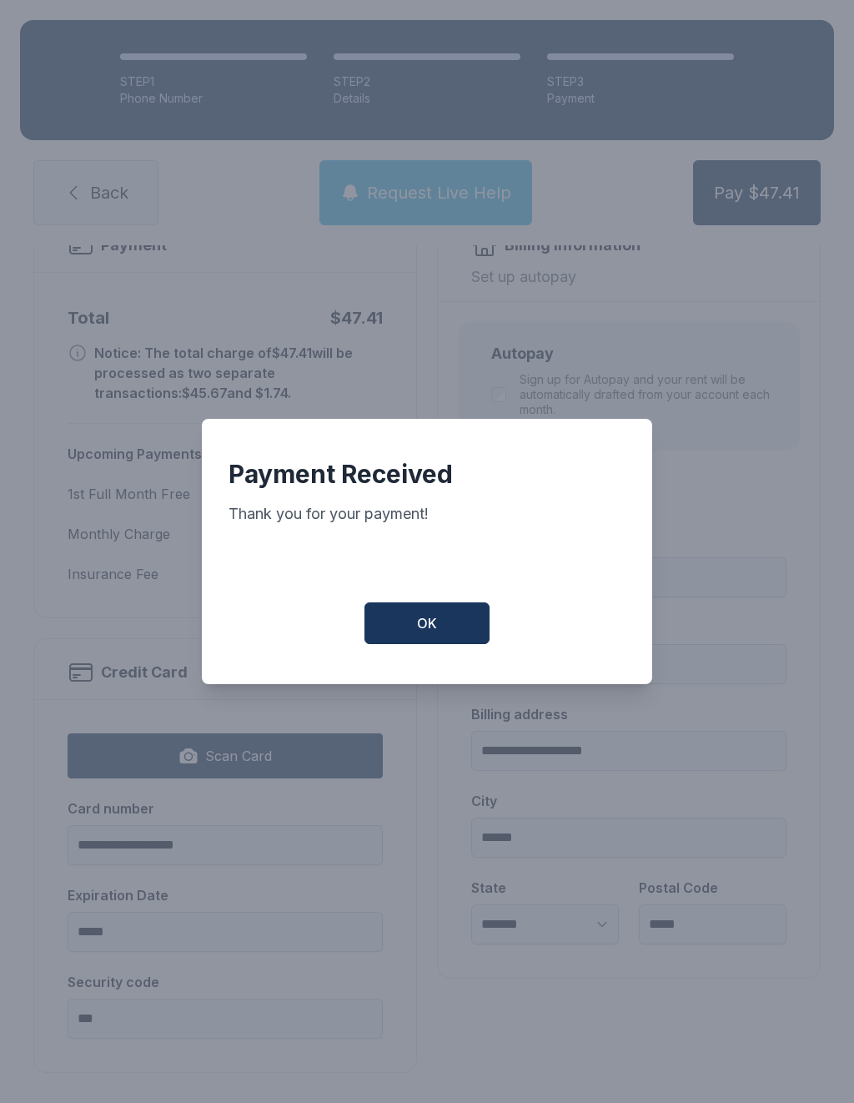
click at [436, 623] on span "OK" at bounding box center [427, 623] width 20 height 20
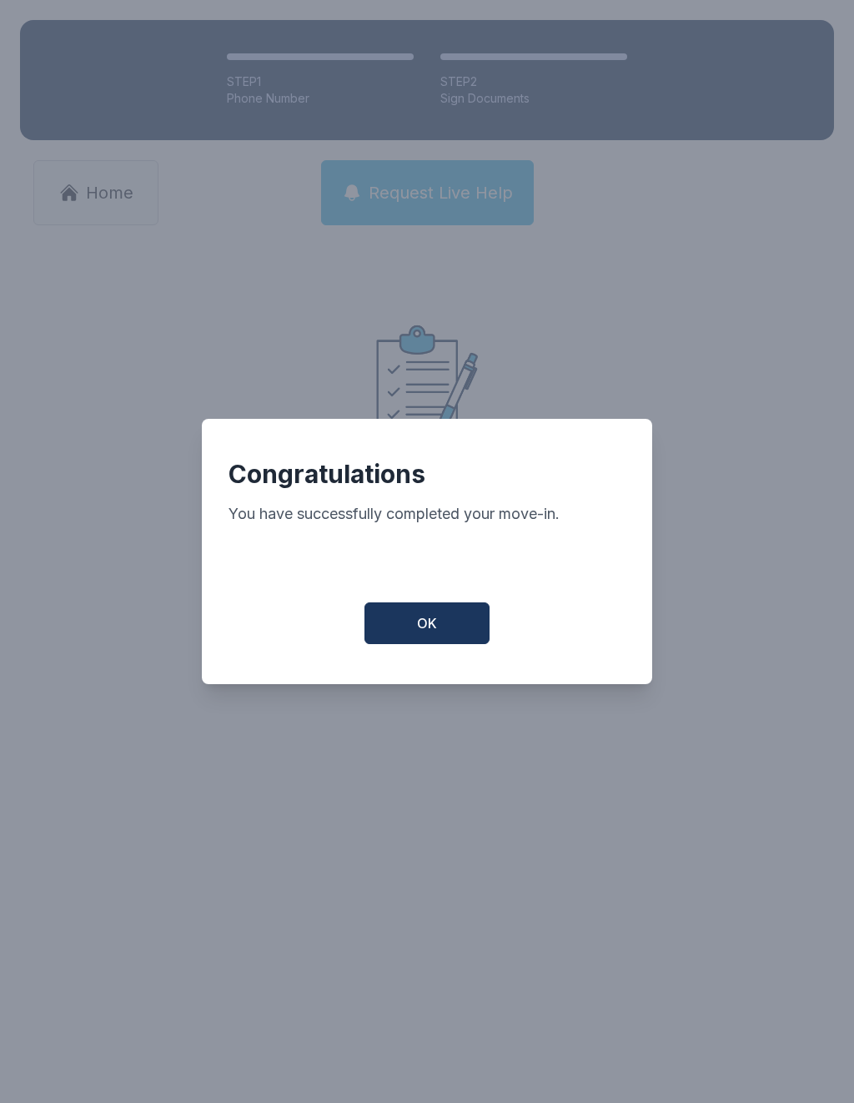
click at [439, 627] on button "OK" at bounding box center [427, 623] width 125 height 42
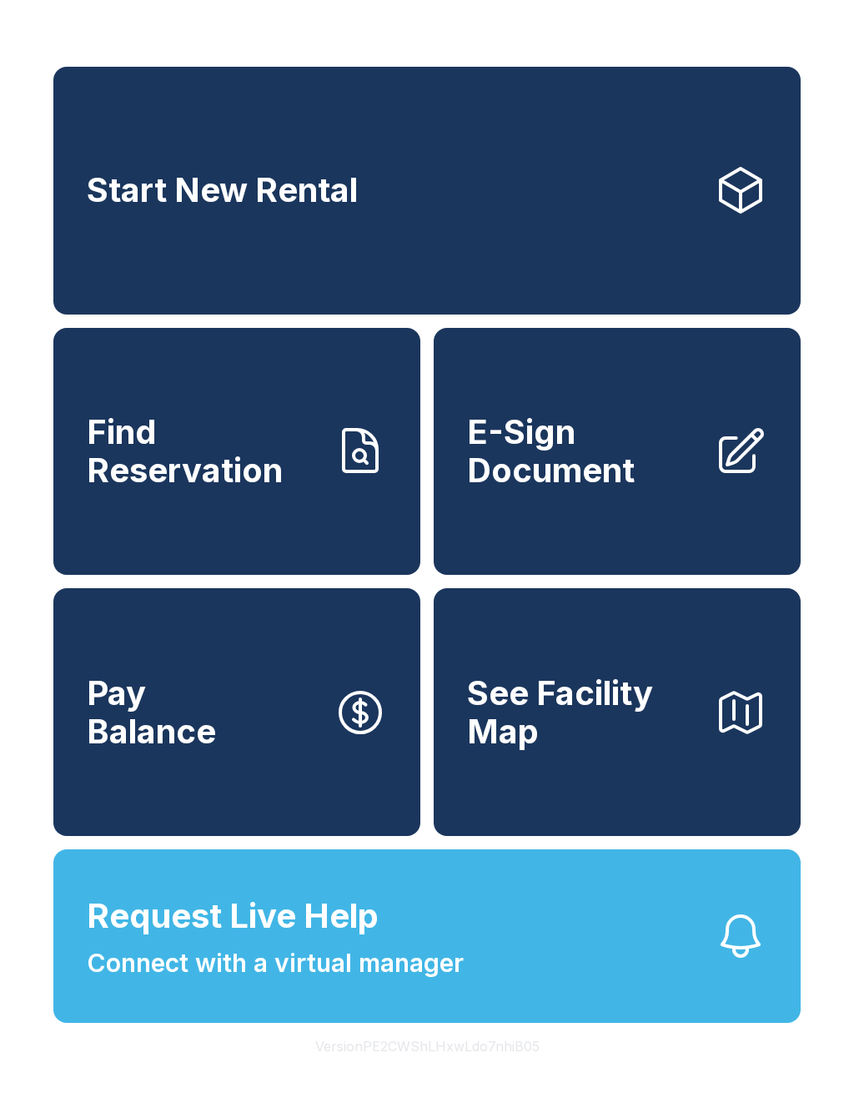
click at [556, 478] on span "E-Sign Document" at bounding box center [584, 451] width 234 height 76
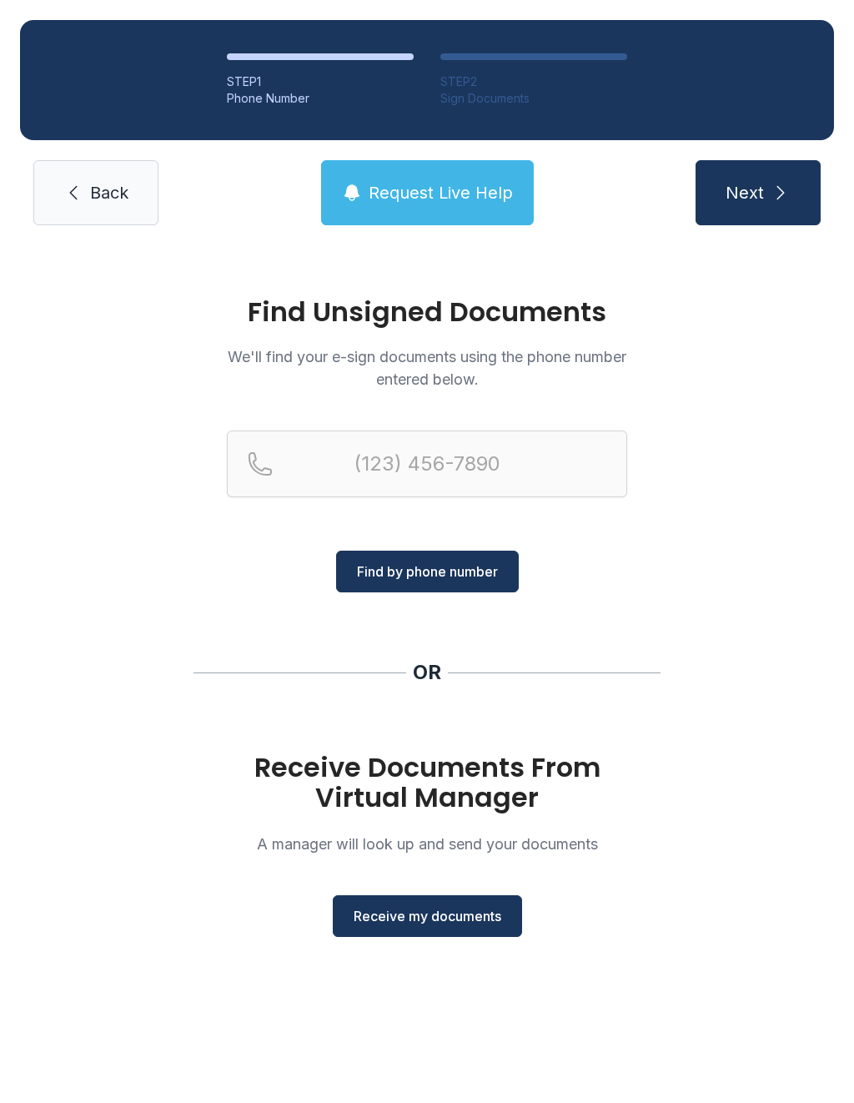
click at [462, 908] on span "Receive my documents" at bounding box center [428, 916] width 148 height 20
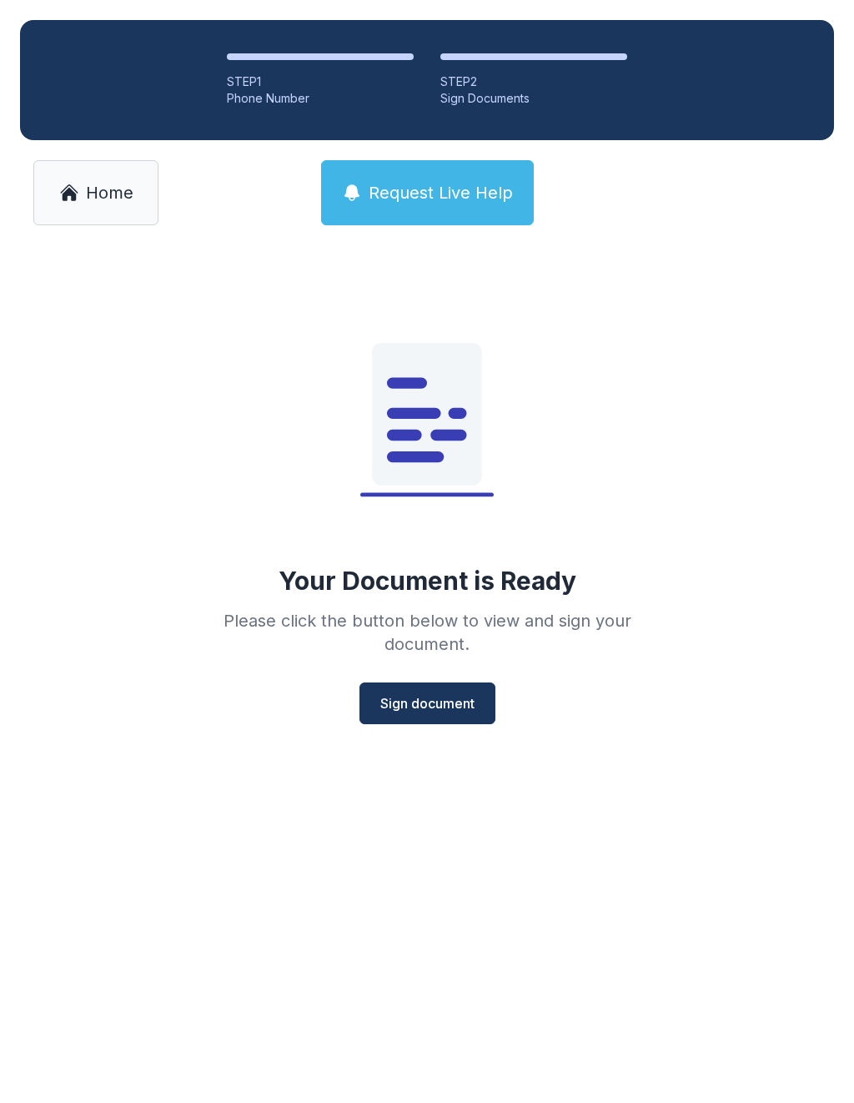
click at [428, 720] on button "Sign document" at bounding box center [428, 703] width 136 height 42
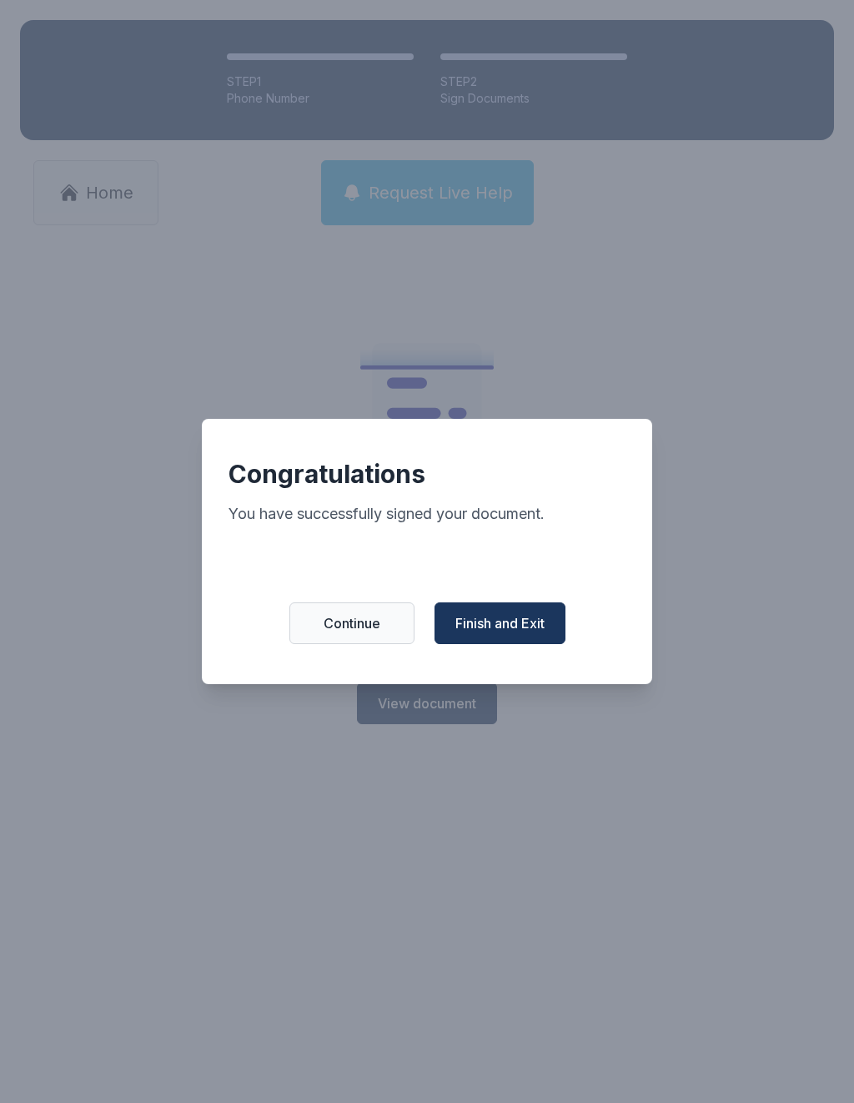
click at [517, 627] on span "Finish and Exit" at bounding box center [499, 623] width 89 height 20
